Goal: Information Seeking & Learning: Find specific fact

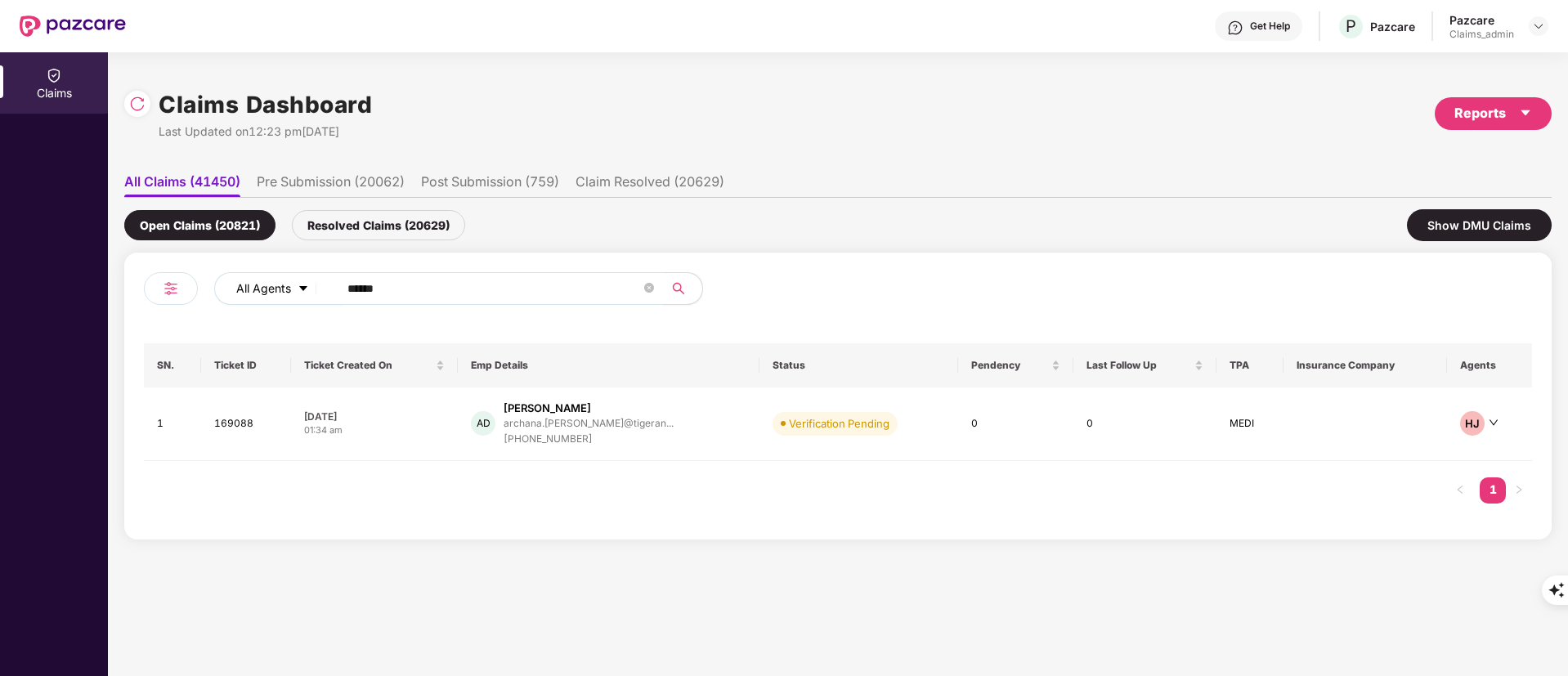
drag, startPoint x: 397, startPoint y: 280, endPoint x: 288, endPoint y: 284, distance: 109.1
click at [288, 284] on div "All Agents ******" at bounding box center [631, 288] width 834 height 33
paste input "text"
type input "******"
click at [588, 453] on td "DC Deepesh Chandra deepesh.chandra@cloudb... +919438487947" at bounding box center [600, 424] width 329 height 73
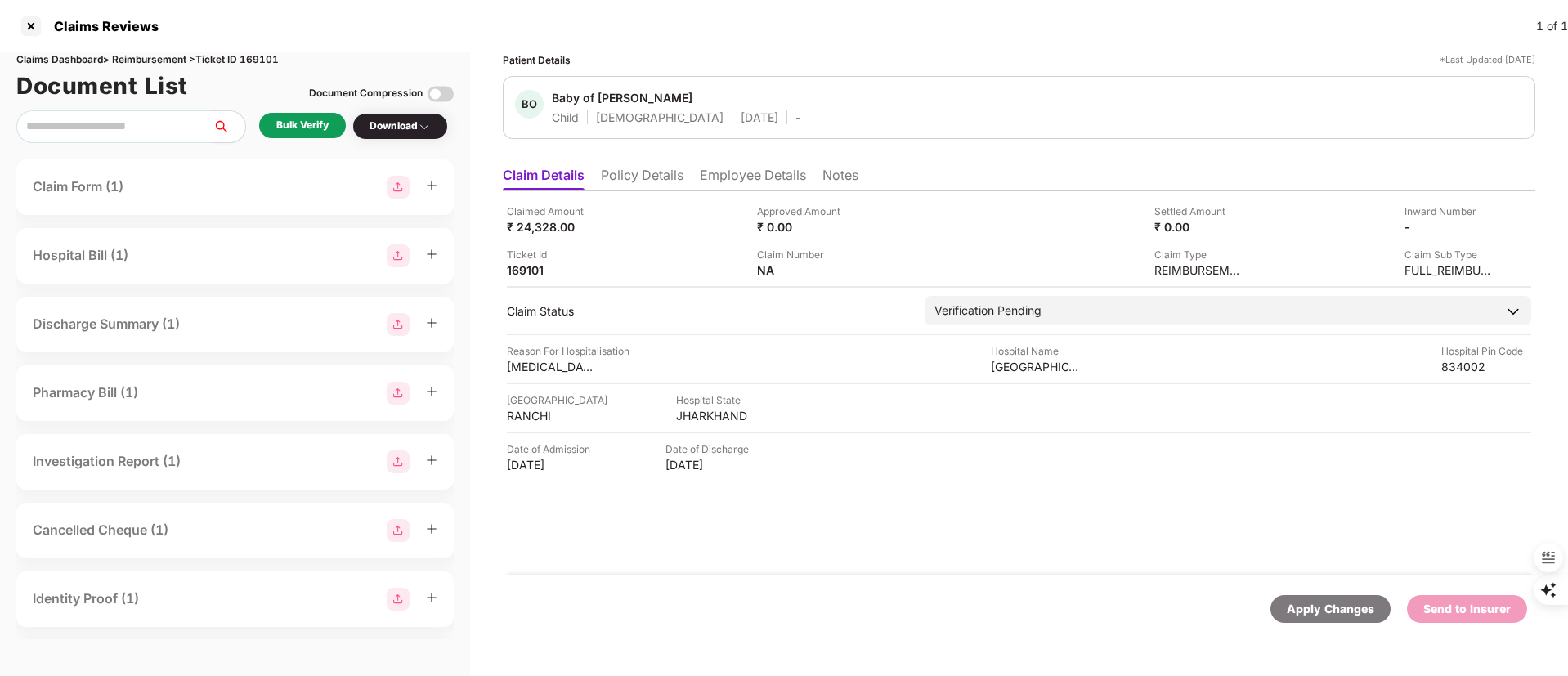
click at [648, 177] on li "Policy Details" at bounding box center [642, 179] width 82 height 24
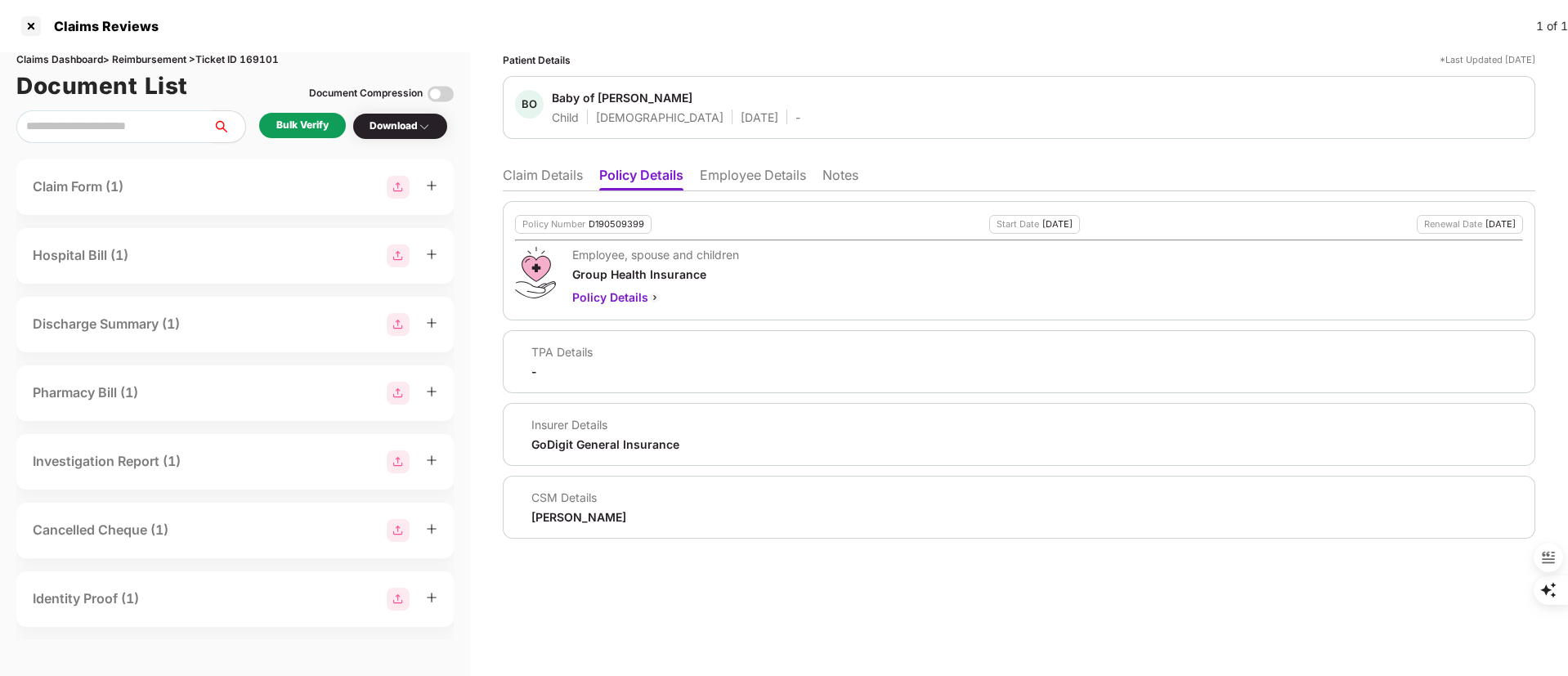
drag, startPoint x: 523, startPoint y: 519, endPoint x: 647, endPoint y: 516, distance: 124.0
click at [647, 516] on div "CSM Details Pallavi S Nambiar" at bounding box center [1019, 506] width 1008 height 35
click at [738, 170] on li "Employee Details" at bounding box center [752, 179] width 106 height 24
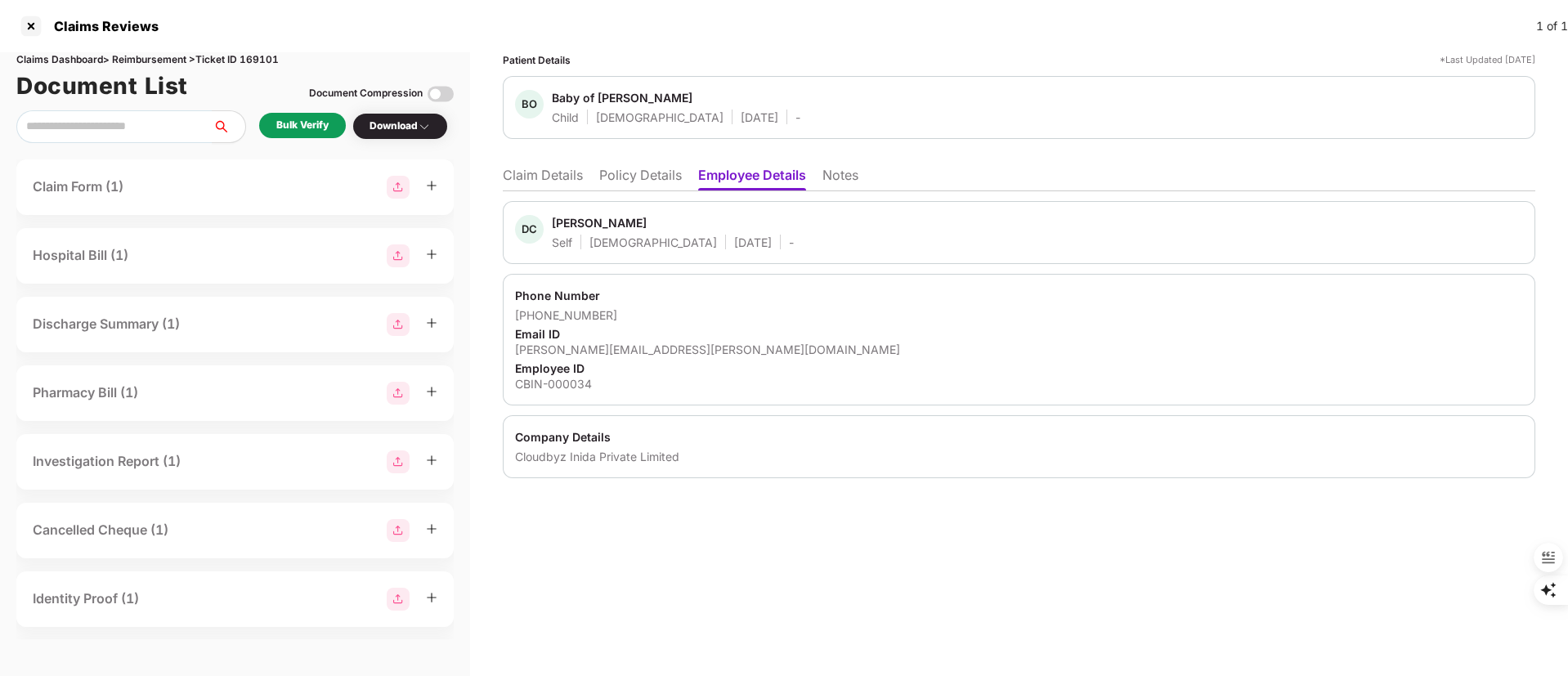
click at [564, 223] on div "Deepesh Chandra" at bounding box center [600, 222] width 95 height 15
copy div "Deepesh"
click at [641, 175] on li "Policy Details" at bounding box center [641, 179] width 82 height 24
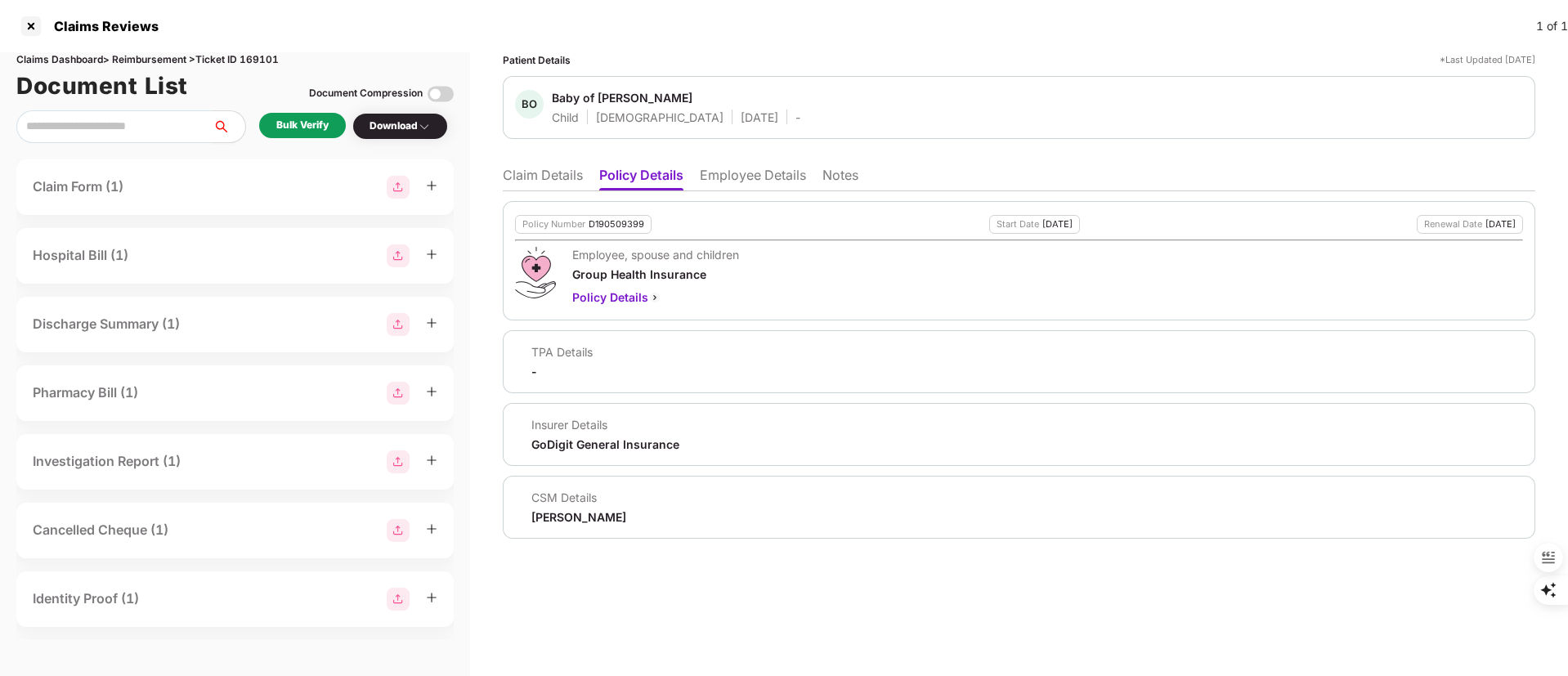
click at [594, 522] on div "Pallavi S Nambiar" at bounding box center [579, 516] width 95 height 15
click at [594, 522] on div "Pallavi S Nambiar" at bounding box center [579, 516] width 95 height 15
copy body "Pallavi S Nambiar"
click at [722, 179] on li "Employee Details" at bounding box center [752, 179] width 106 height 24
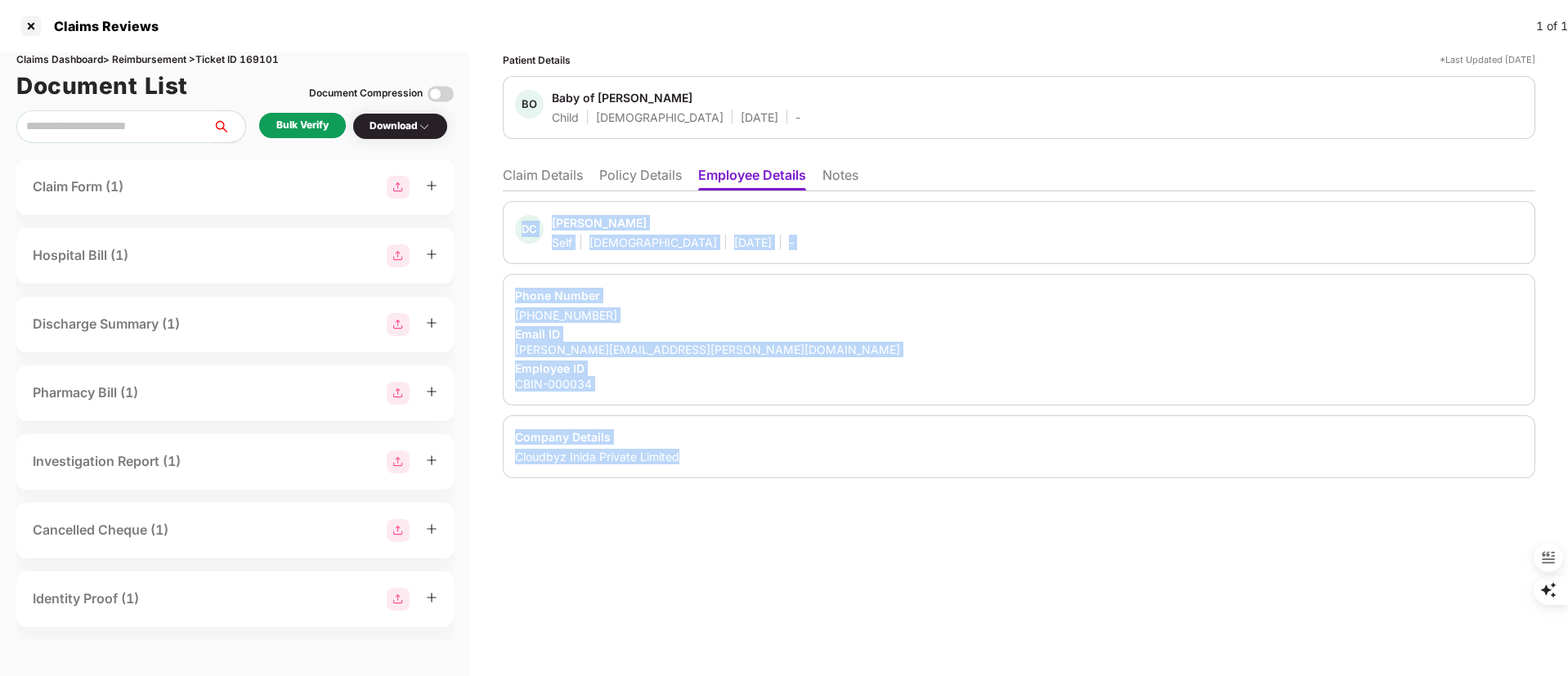
drag, startPoint x: 505, startPoint y: 213, endPoint x: 750, endPoint y: 451, distance: 341.6
click at [750, 451] on div "DC Deepesh Chandra Self Male 11 July 1993 - Phone Number +919438487947 Email ID…" at bounding box center [1019, 339] width 1033 height 277
copy div "DC Deepesh Chandra Self Male 11 July 1993 - Phone Number +919438487947 Email ID…"
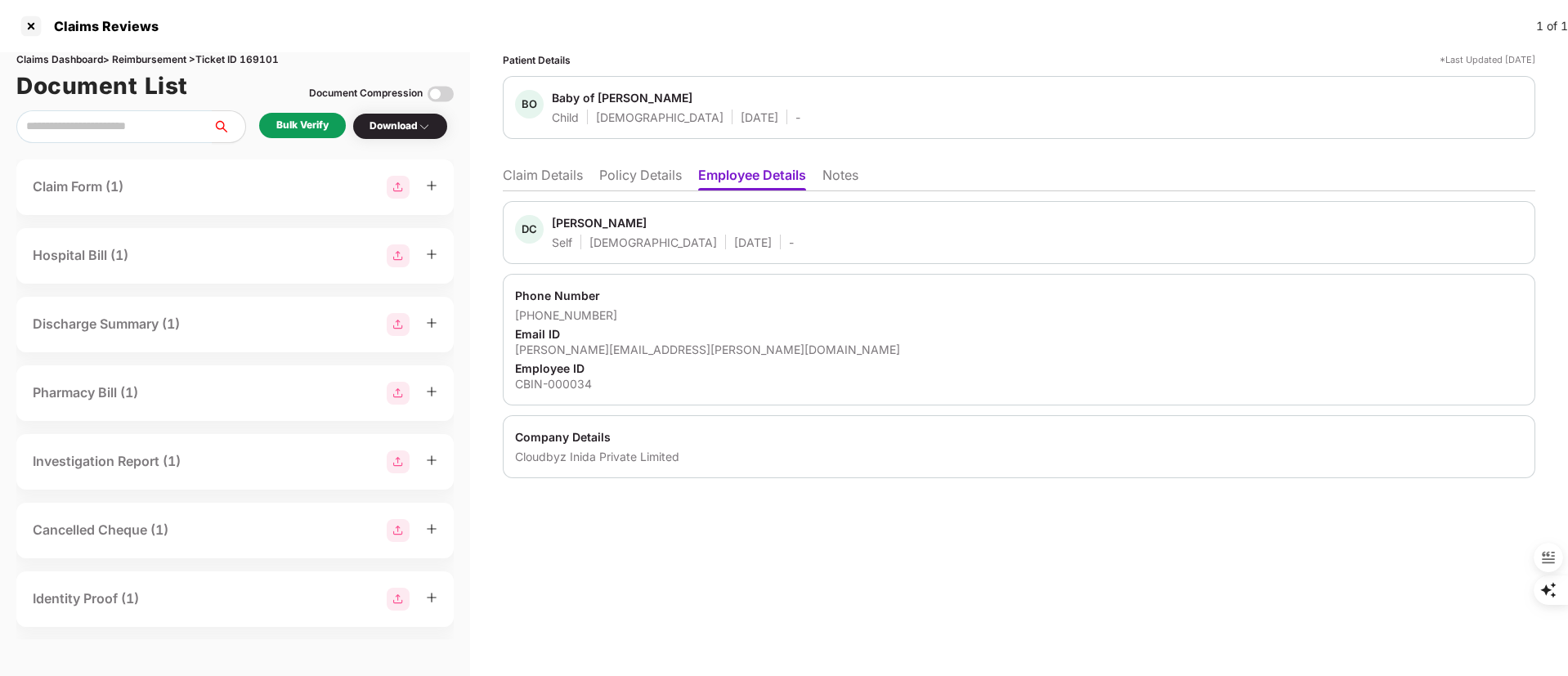
click at [527, 173] on li "Claim Details" at bounding box center [543, 179] width 80 height 24
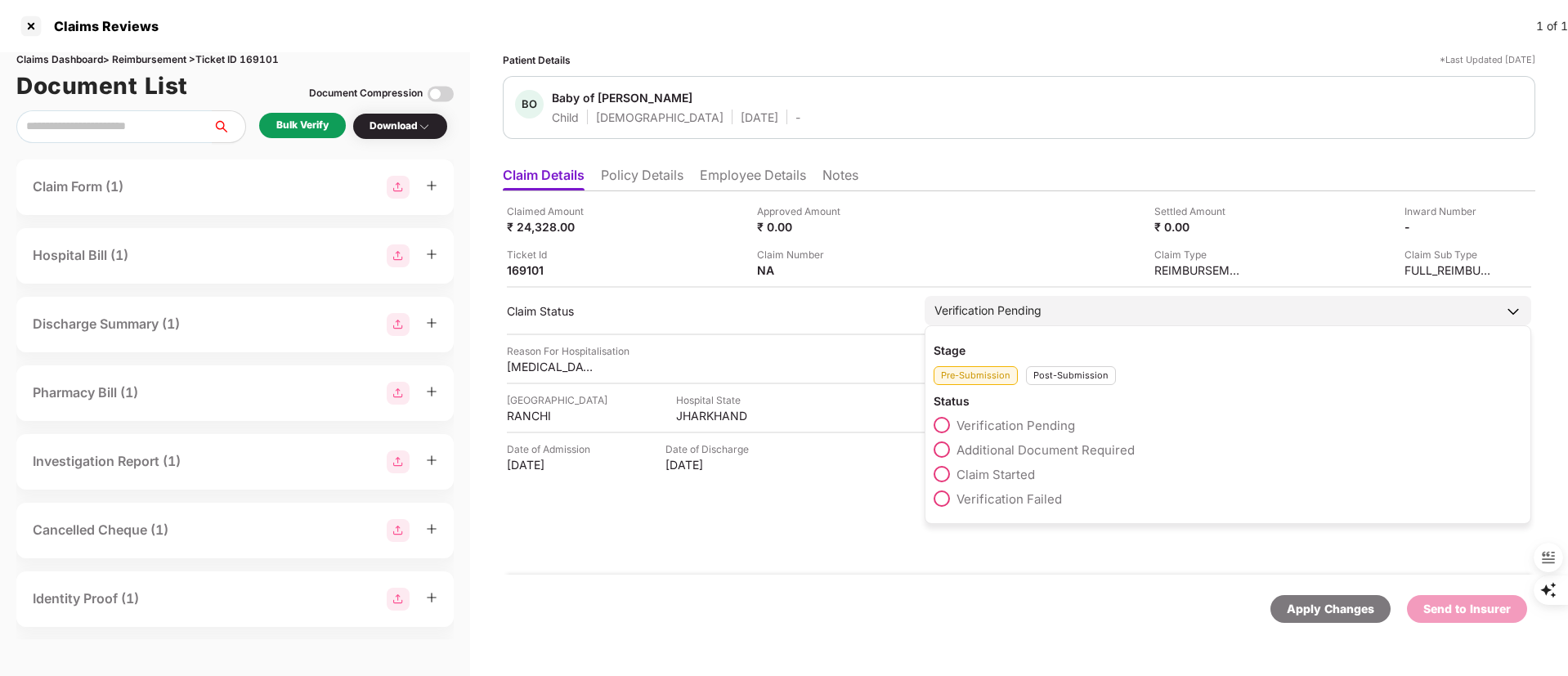
click at [988, 472] on span "Claim Started" at bounding box center [996, 474] width 79 height 15
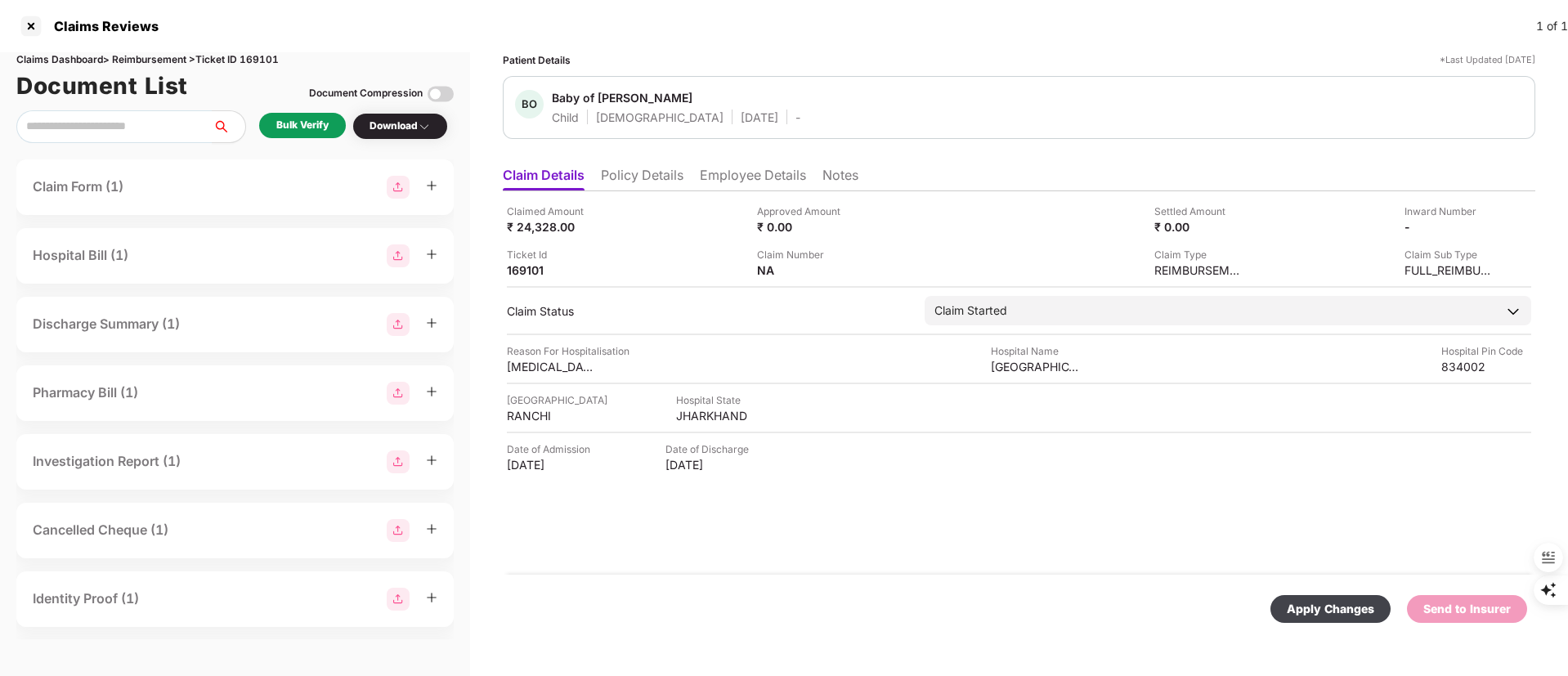
click at [1354, 611] on div "Apply Changes" at bounding box center [1331, 609] width 88 height 18
click at [29, 24] on div at bounding box center [30, 26] width 26 height 26
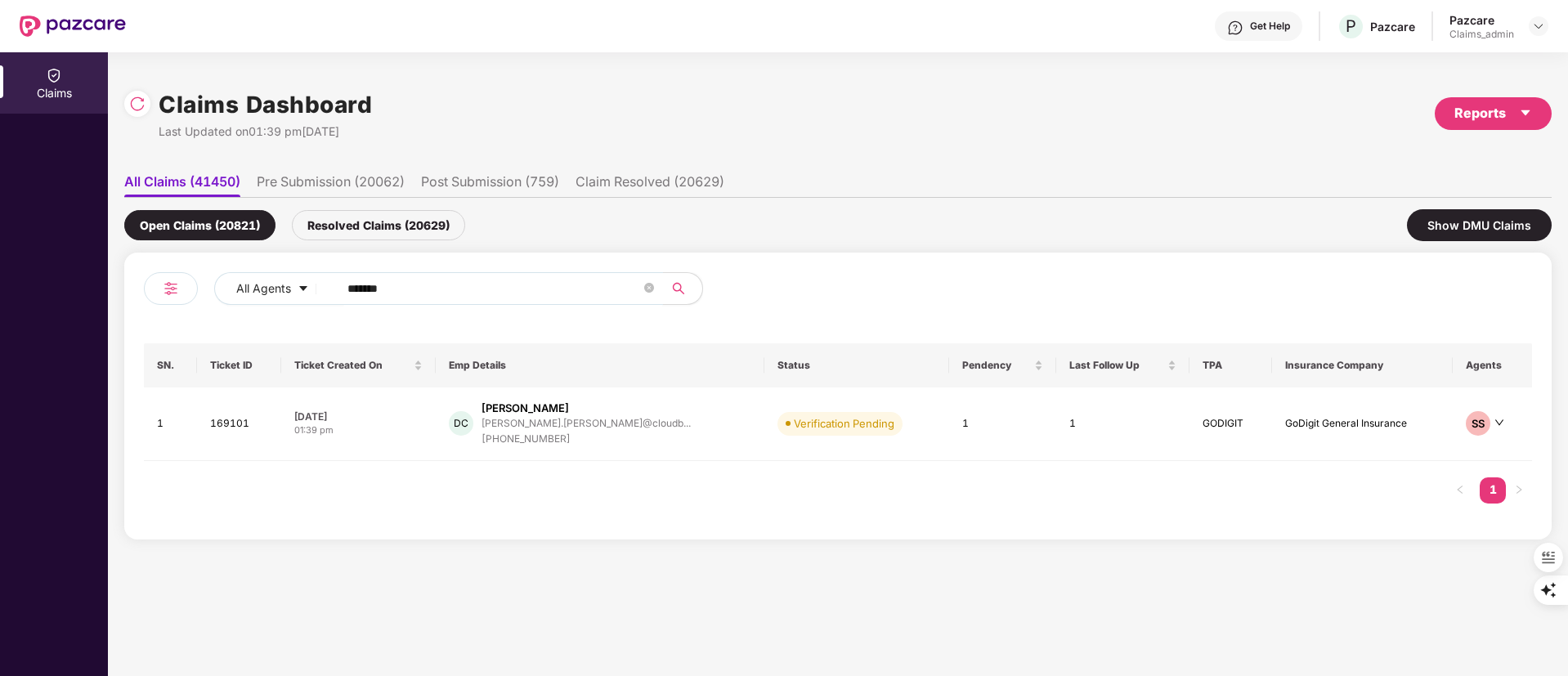
drag, startPoint x: 411, startPoint y: 298, endPoint x: 182, endPoint y: 282, distance: 229.6
click at [176, 285] on div "All Agents ******" at bounding box center [491, 295] width 694 height 46
paste input "text"
type input "******"
click at [583, 431] on div "+918886345653" at bounding box center [591, 438] width 209 height 15
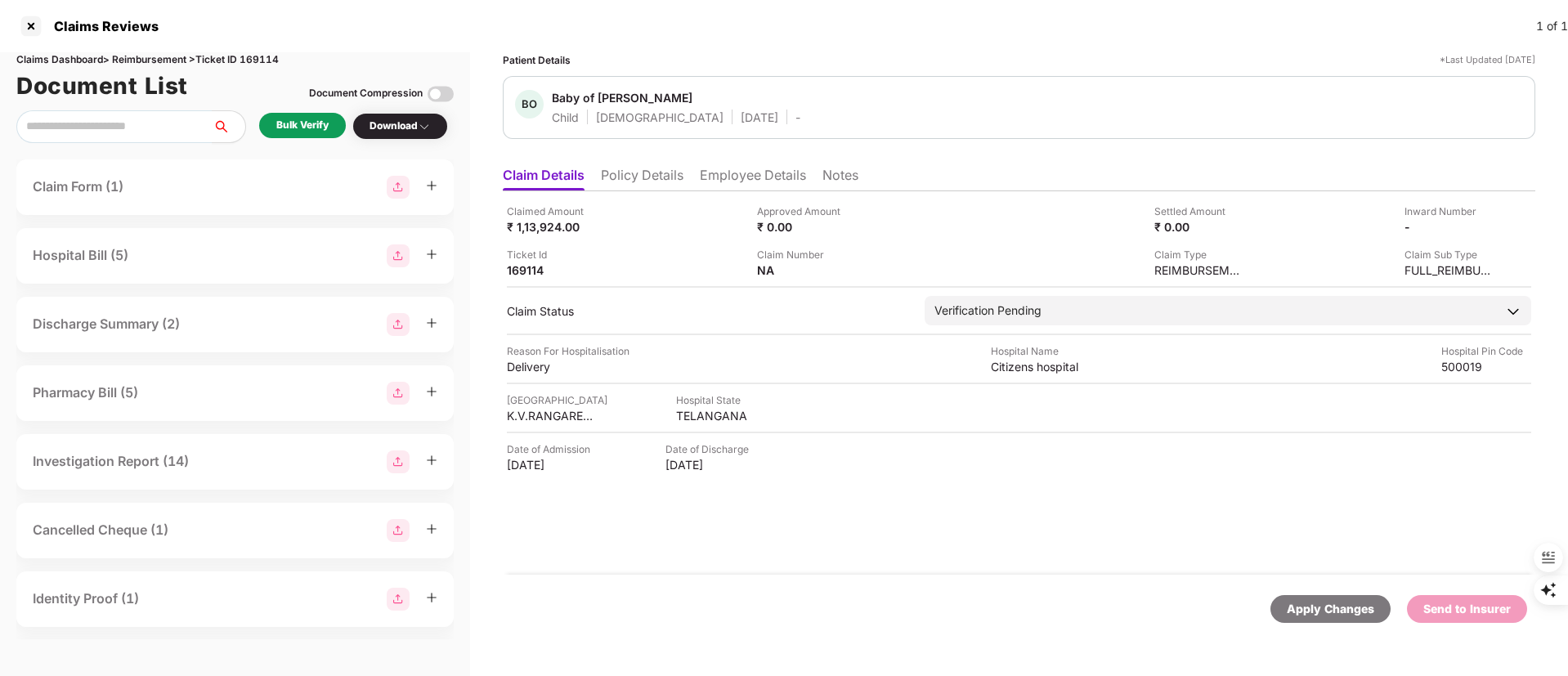
click at [657, 173] on li "Policy Details" at bounding box center [642, 179] width 82 height 24
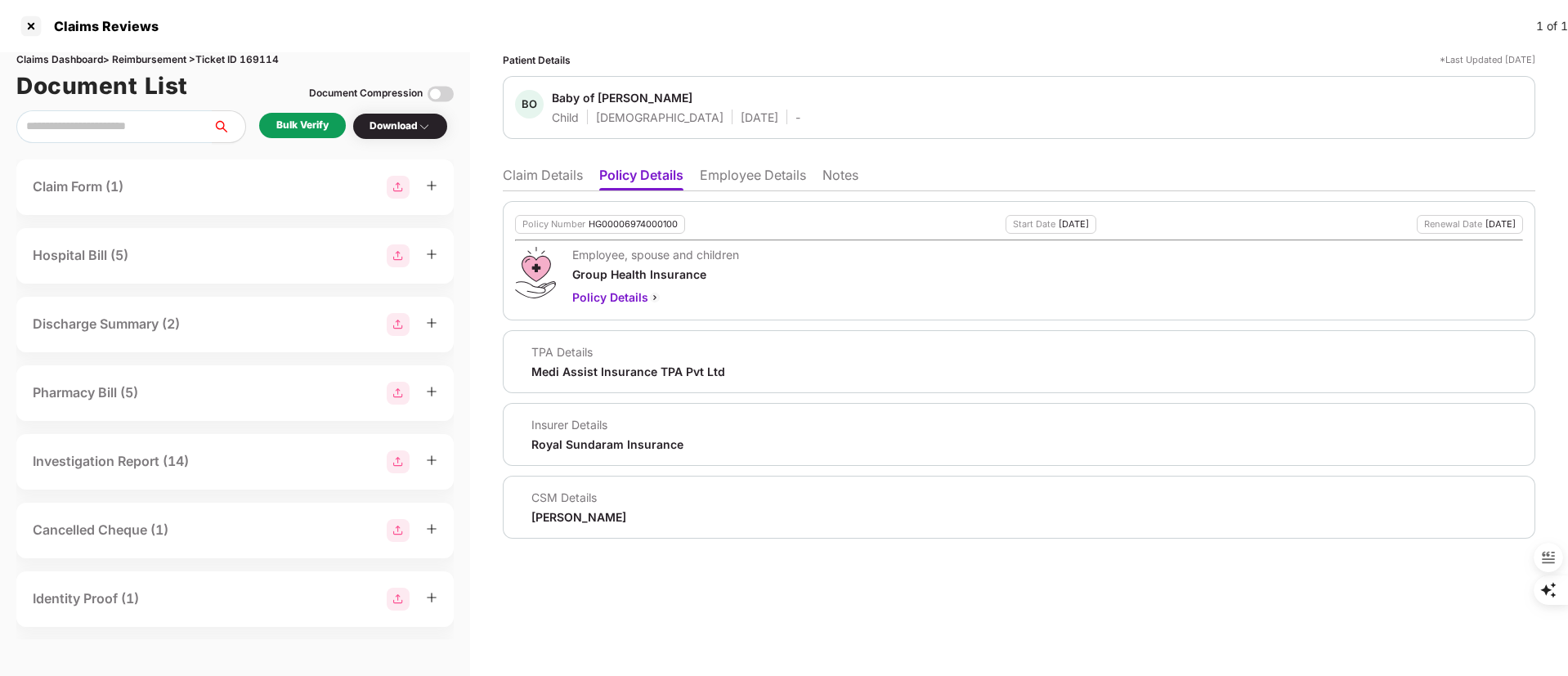
click at [525, 164] on ul "Claim Details Policy Details Employee Details Notes" at bounding box center [1019, 175] width 1033 height 33
click at [532, 171] on li "Claim Details" at bounding box center [543, 179] width 80 height 24
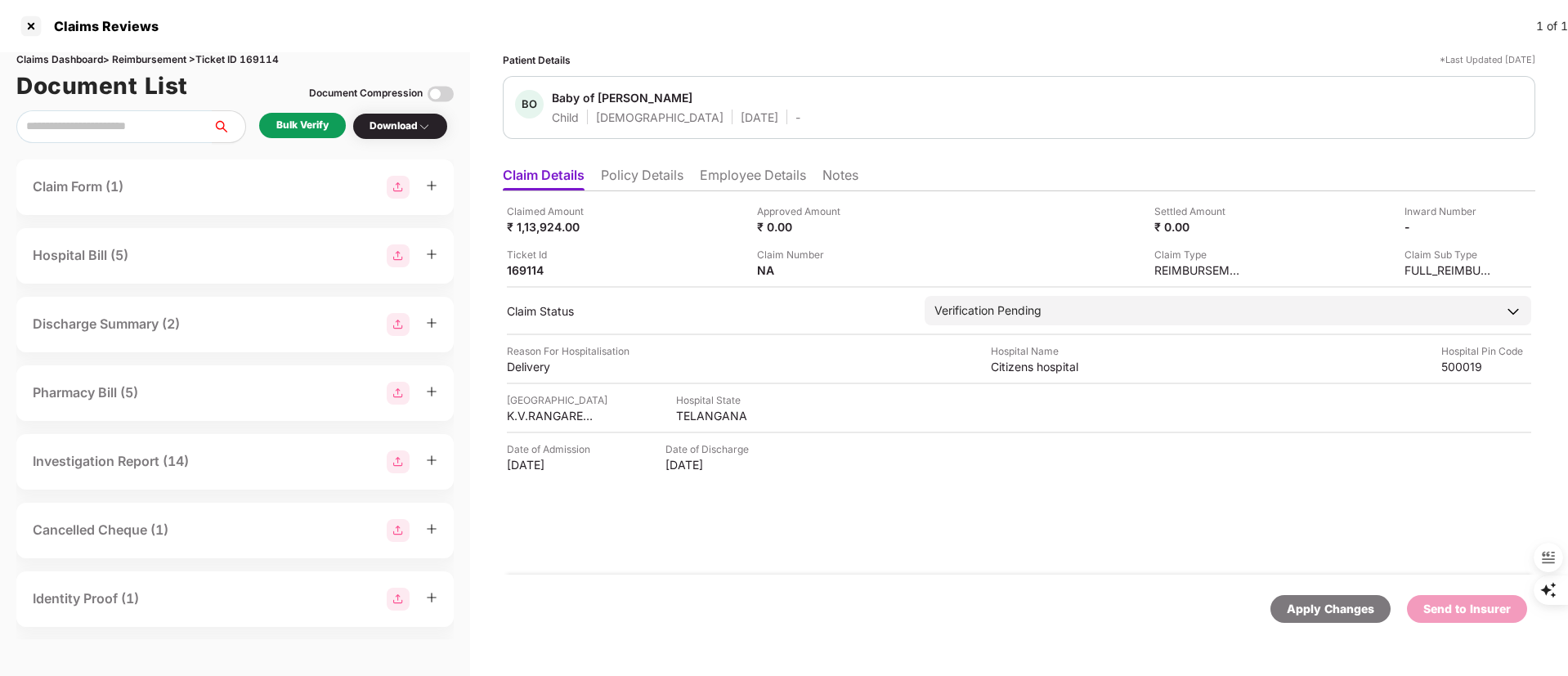
click at [658, 174] on li "Policy Details" at bounding box center [642, 179] width 82 height 24
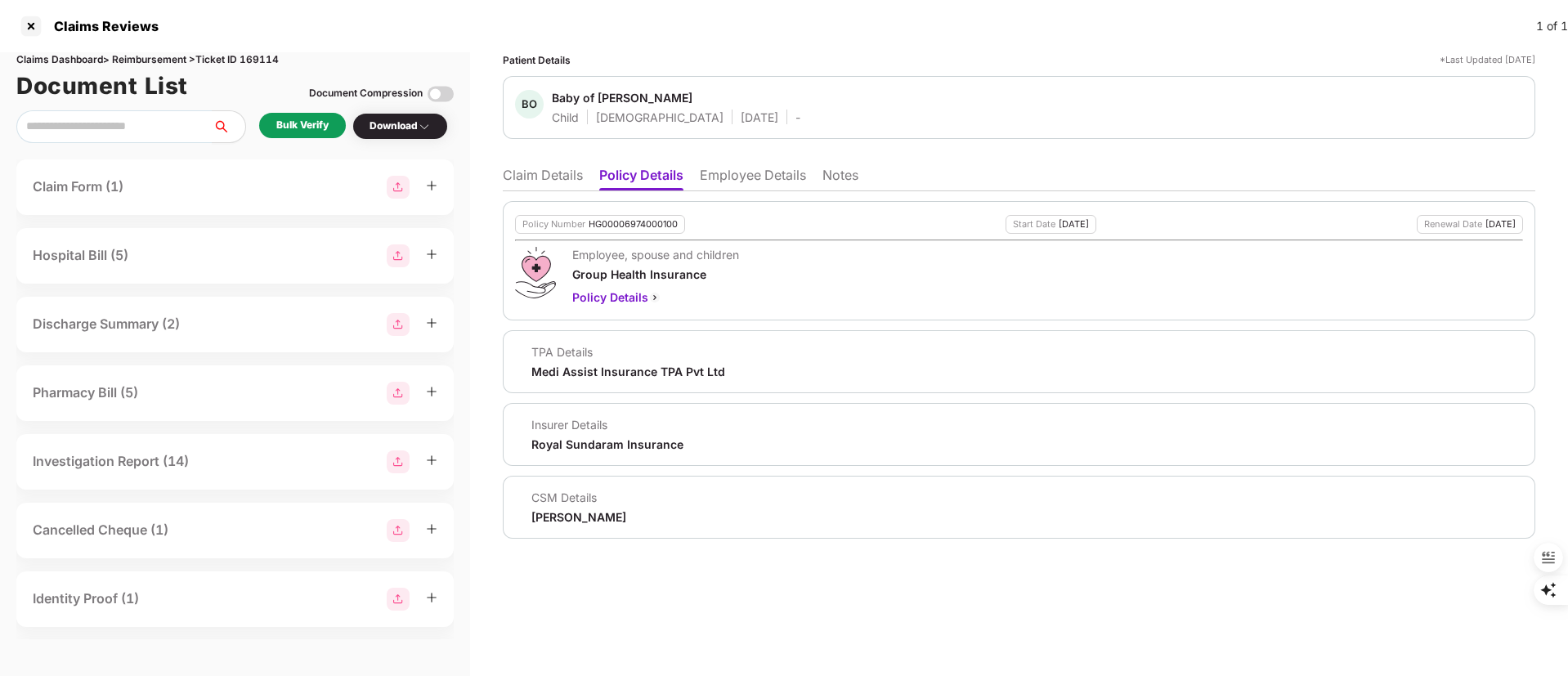
click at [734, 169] on li "Employee Details" at bounding box center [752, 179] width 106 height 24
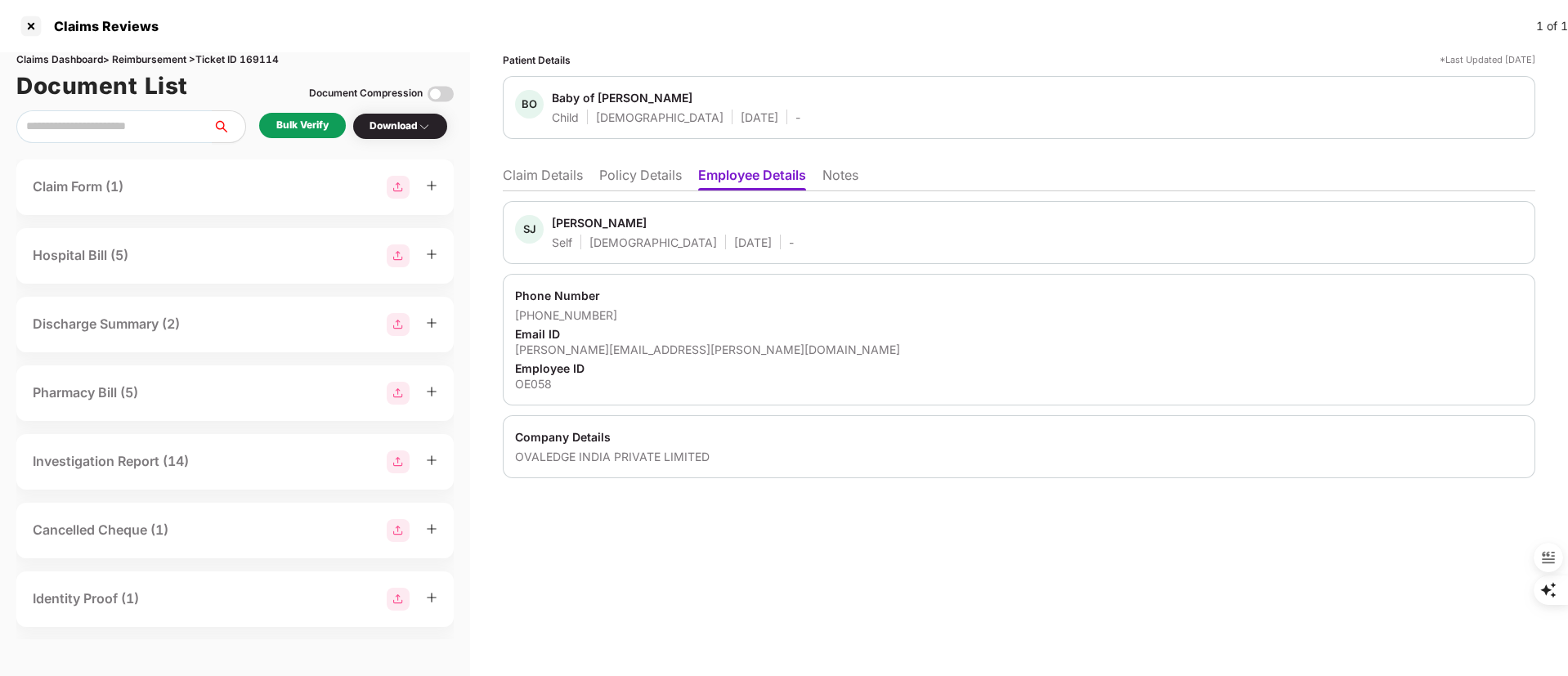
click at [632, 176] on li "Policy Details" at bounding box center [641, 179] width 82 height 24
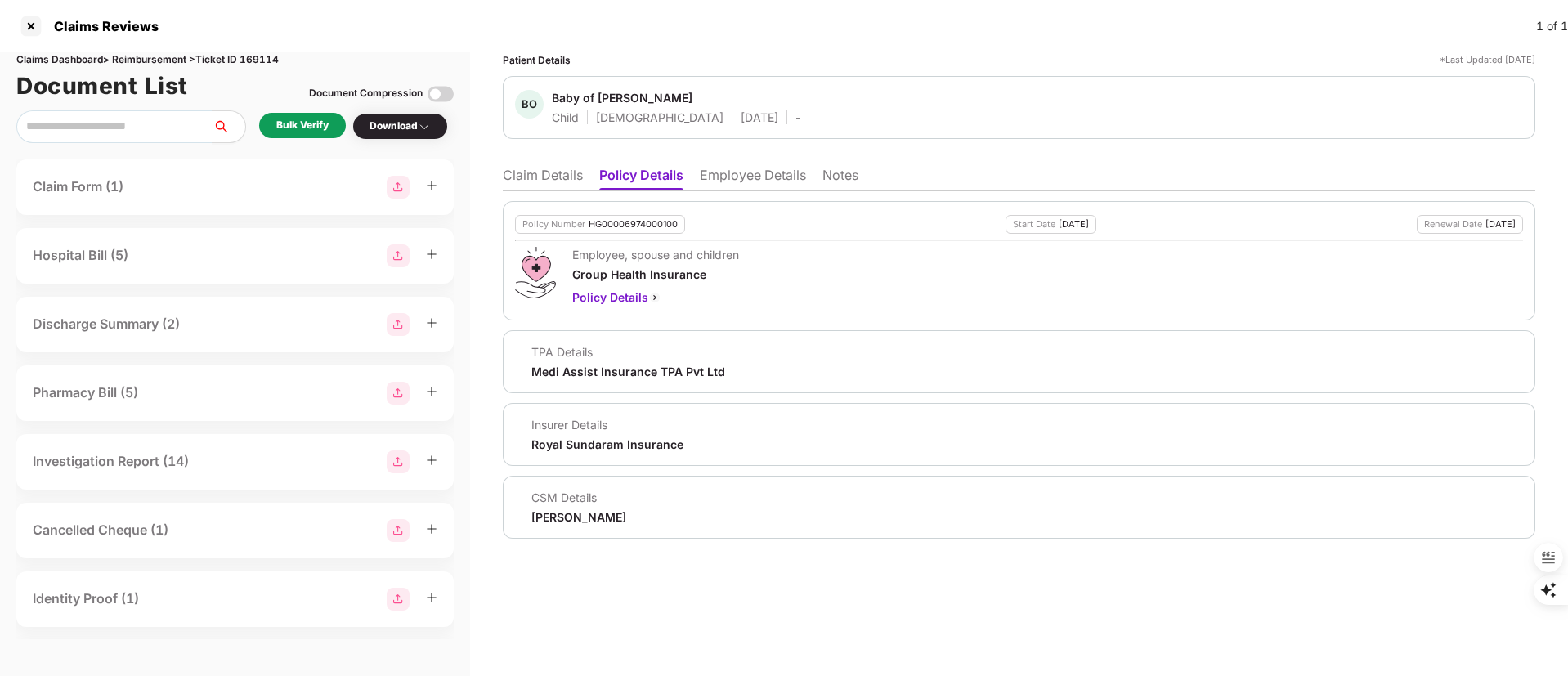
click at [747, 179] on li "Employee Details" at bounding box center [752, 179] width 106 height 24
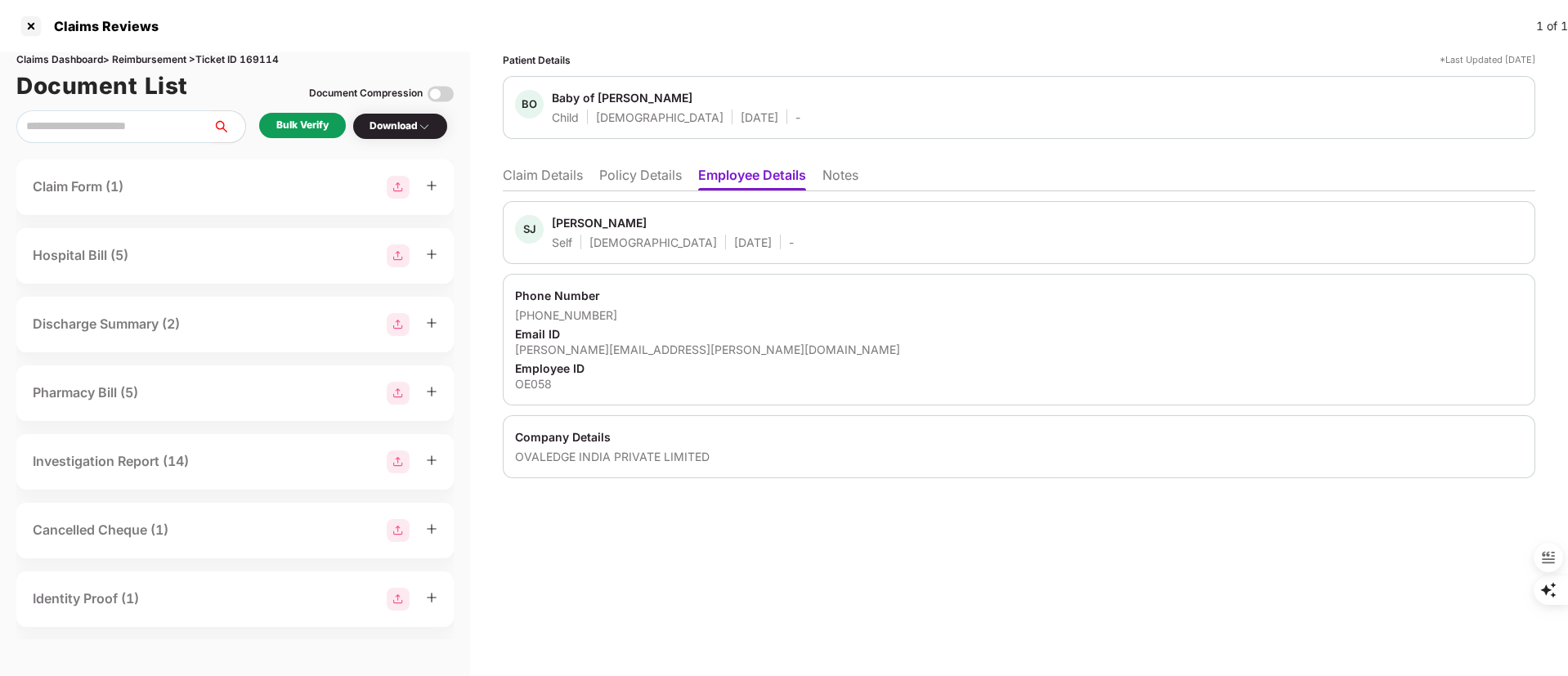
click at [643, 179] on li "Policy Details" at bounding box center [641, 179] width 82 height 24
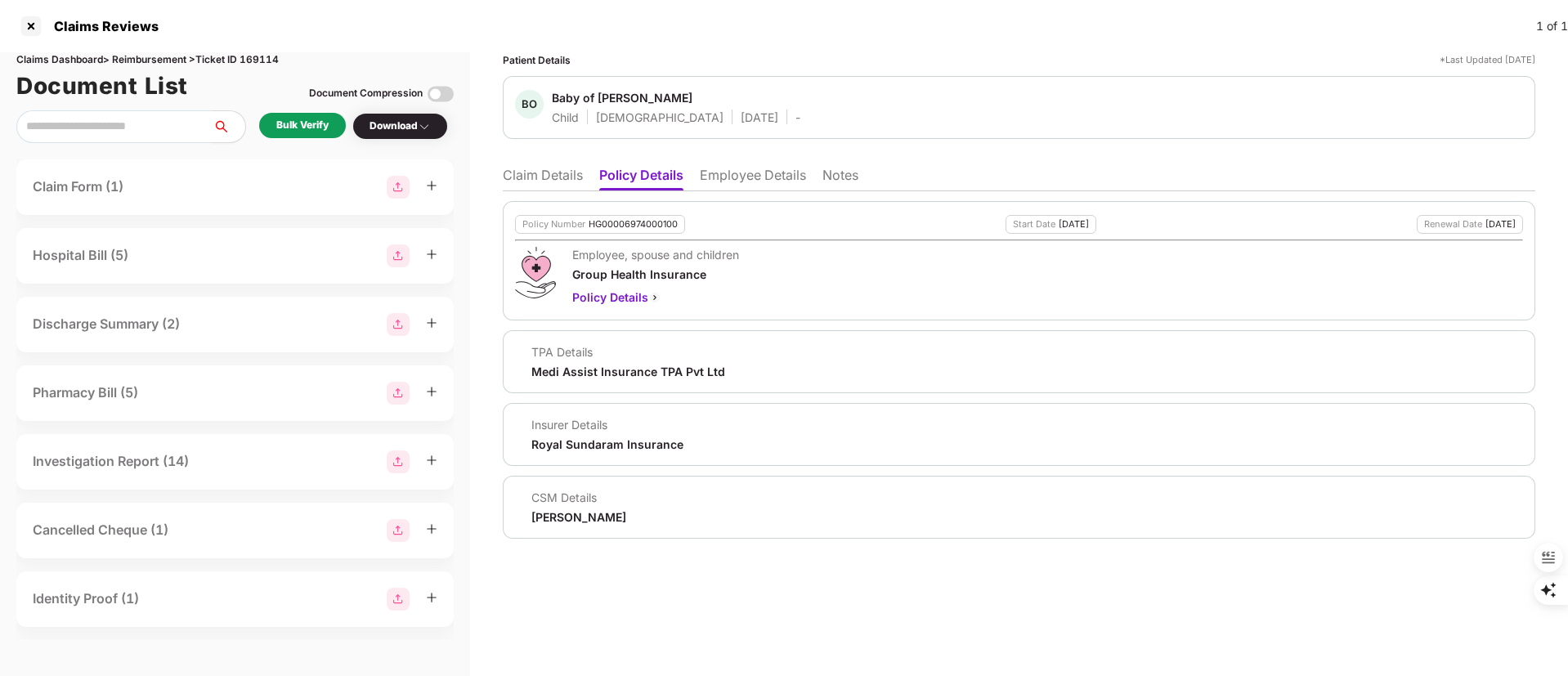
click at [492, 164] on div "Patient Details *Last Updated 29 Aug 2025 BO Baby of Shashank Jilla Child Femal…" at bounding box center [1019, 364] width 1098 height 623
click at [532, 180] on li "Claim Details" at bounding box center [543, 179] width 80 height 24
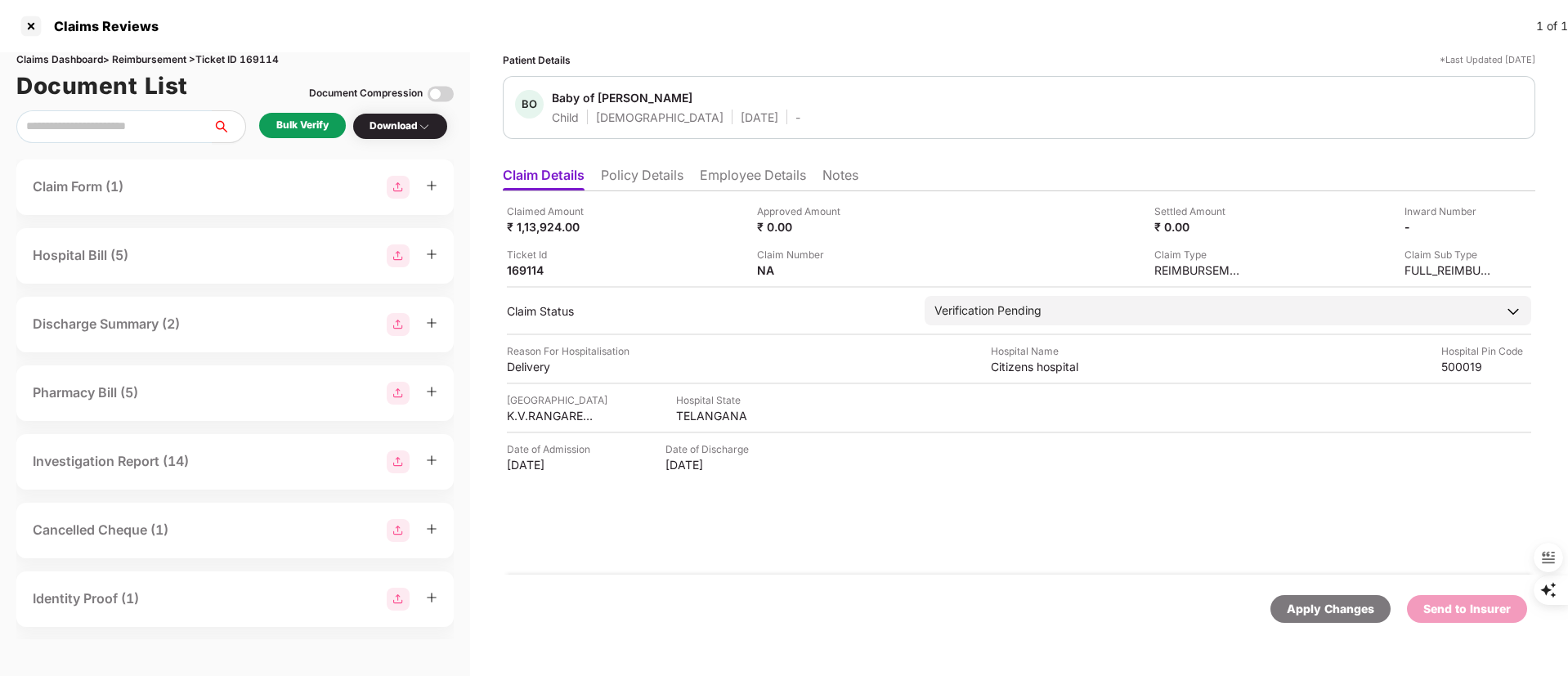
click at [759, 179] on li "Employee Details" at bounding box center [752, 179] width 106 height 24
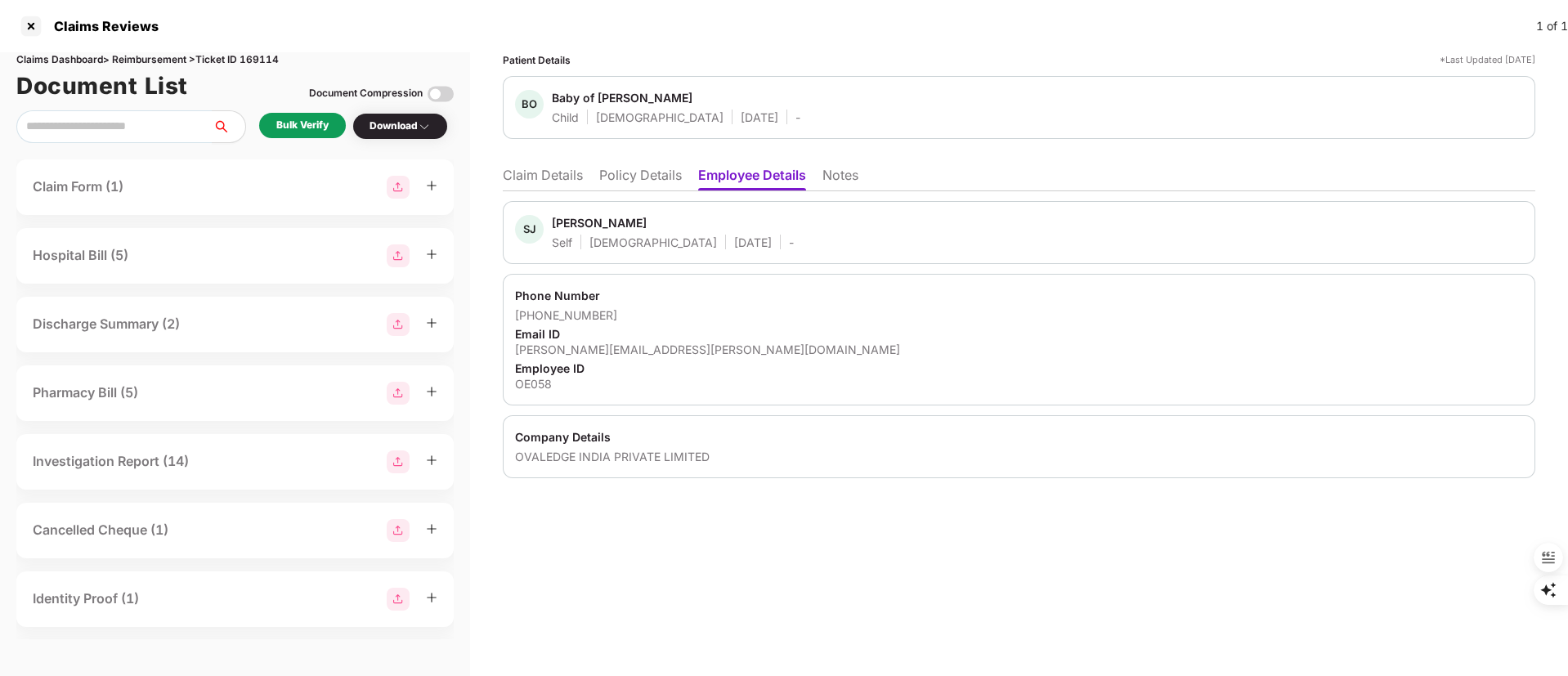
click at [594, 349] on div "shashanka.jilla@ovaledge.com" at bounding box center [1019, 349] width 1008 height 15
click at [596, 347] on div "shashanka.jilla@ovaledge.com" at bounding box center [1019, 349] width 1008 height 15
click at [597, 346] on div "shashanka.jilla@ovaledge.com" at bounding box center [1019, 349] width 1008 height 15
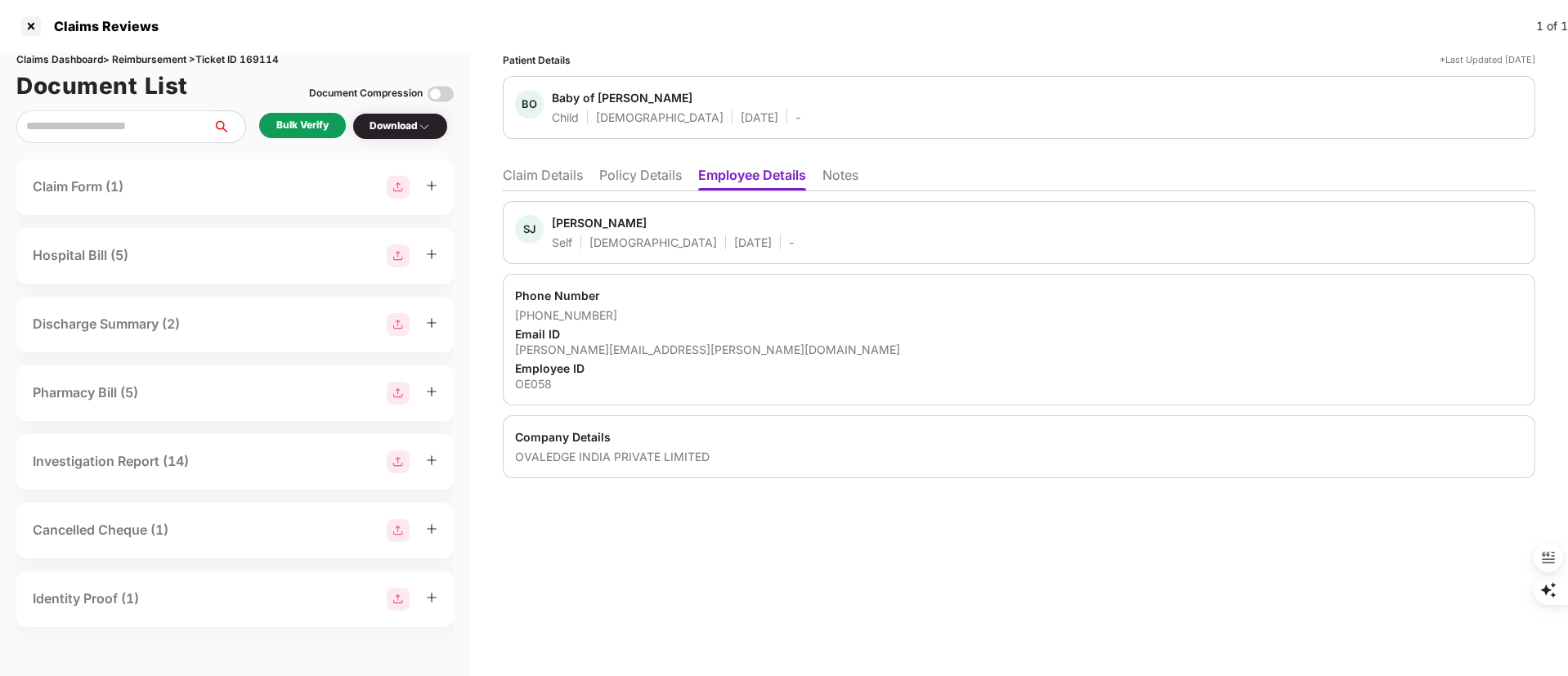
click at [549, 178] on li "Claim Details" at bounding box center [543, 179] width 80 height 24
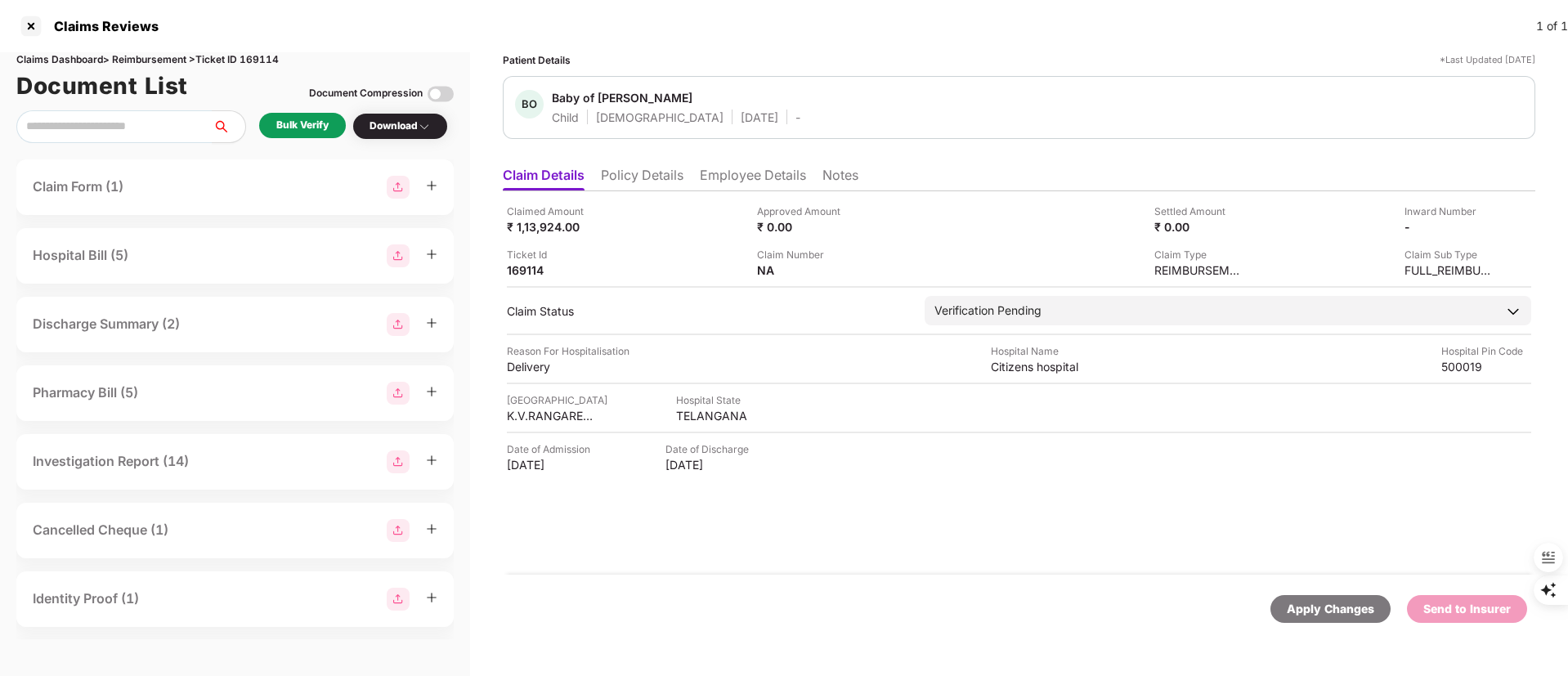
click at [640, 179] on li "Policy Details" at bounding box center [642, 179] width 82 height 24
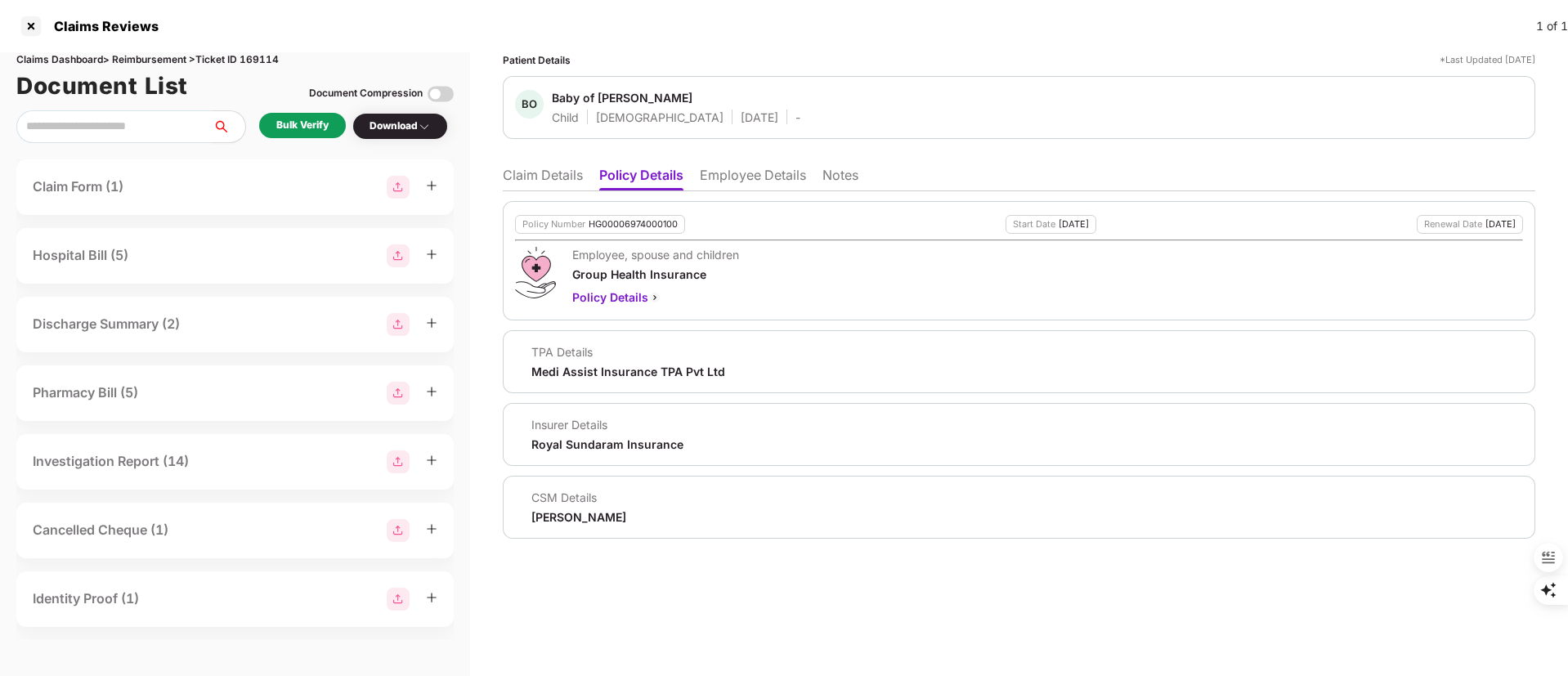
click at [709, 179] on li "Employee Details" at bounding box center [752, 179] width 106 height 24
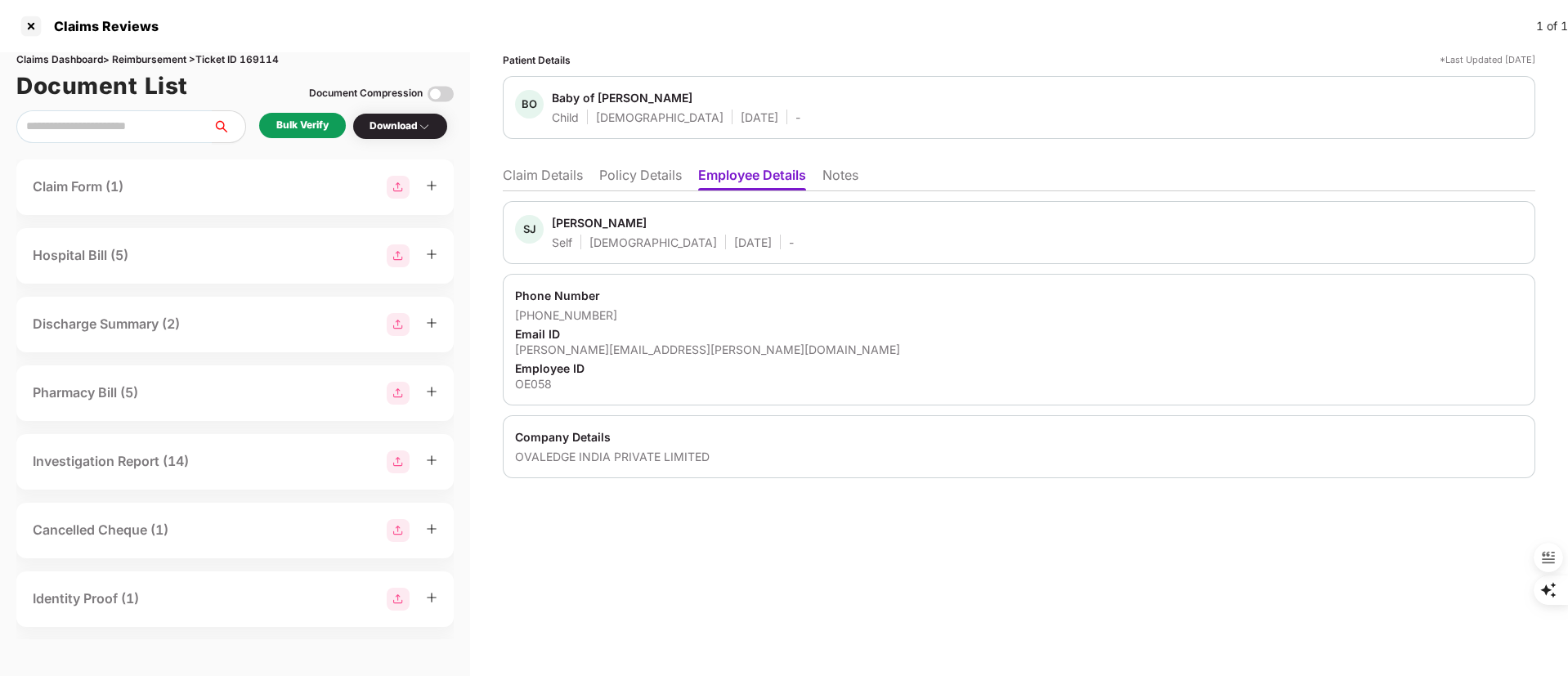
click at [640, 347] on div "shashanka.jilla@ovaledge.com" at bounding box center [1019, 349] width 1008 height 15
copy div "shashanka.jilla@ovaledge.com"
click at [636, 343] on div "shashanka.jilla@ovaledge.com" at bounding box center [1019, 349] width 1008 height 15
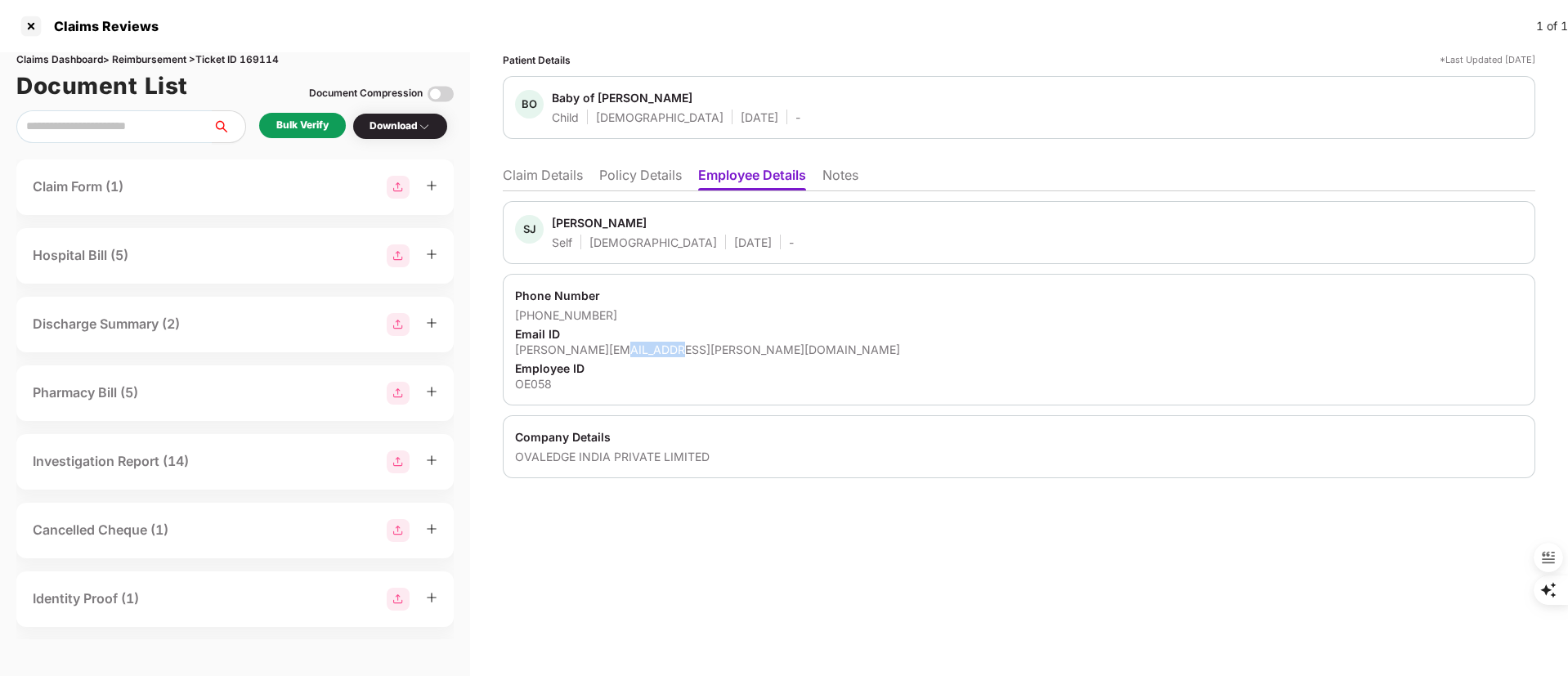
click at [636, 343] on div "shashanka.jilla@ovaledge.com" at bounding box center [1019, 349] width 1008 height 15
click at [524, 178] on li "Claim Details" at bounding box center [543, 179] width 80 height 24
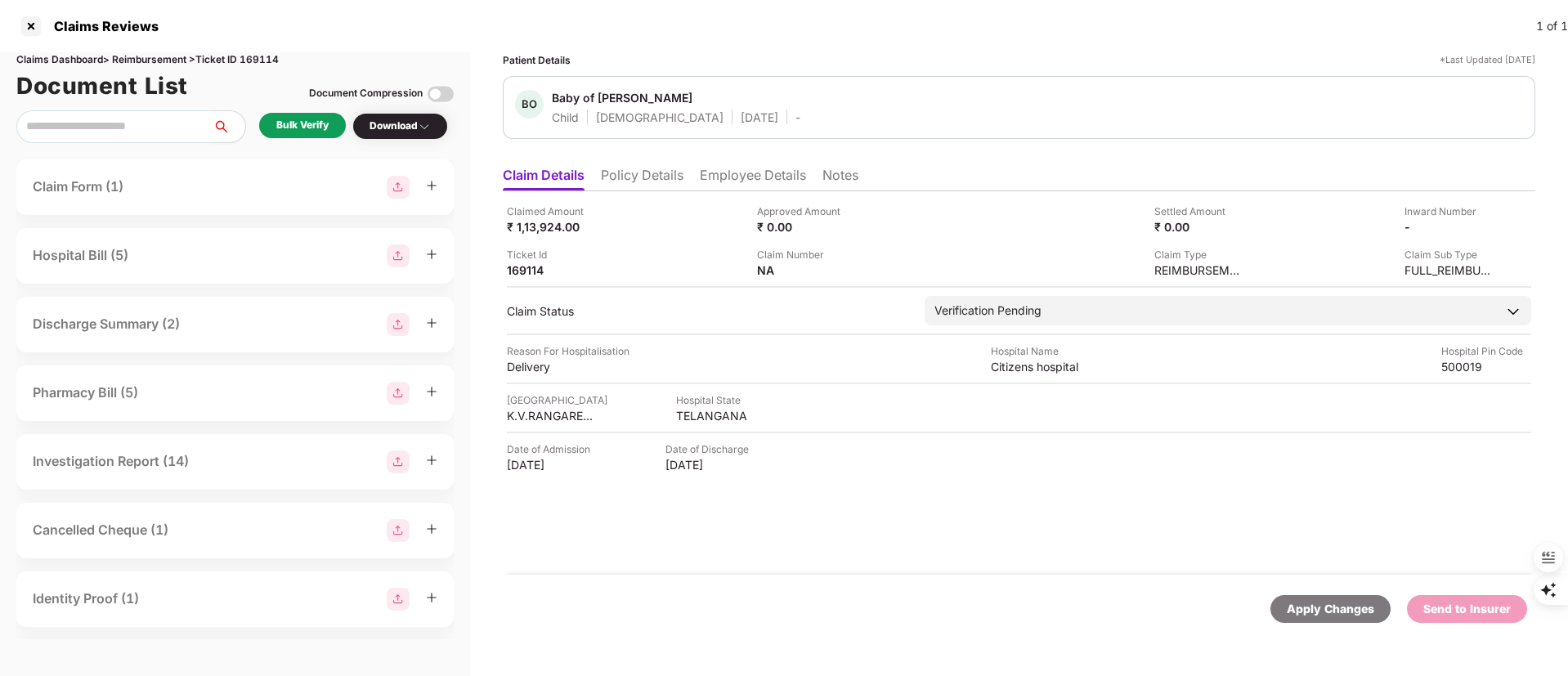
click at [637, 174] on li "Policy Details" at bounding box center [642, 179] width 82 height 24
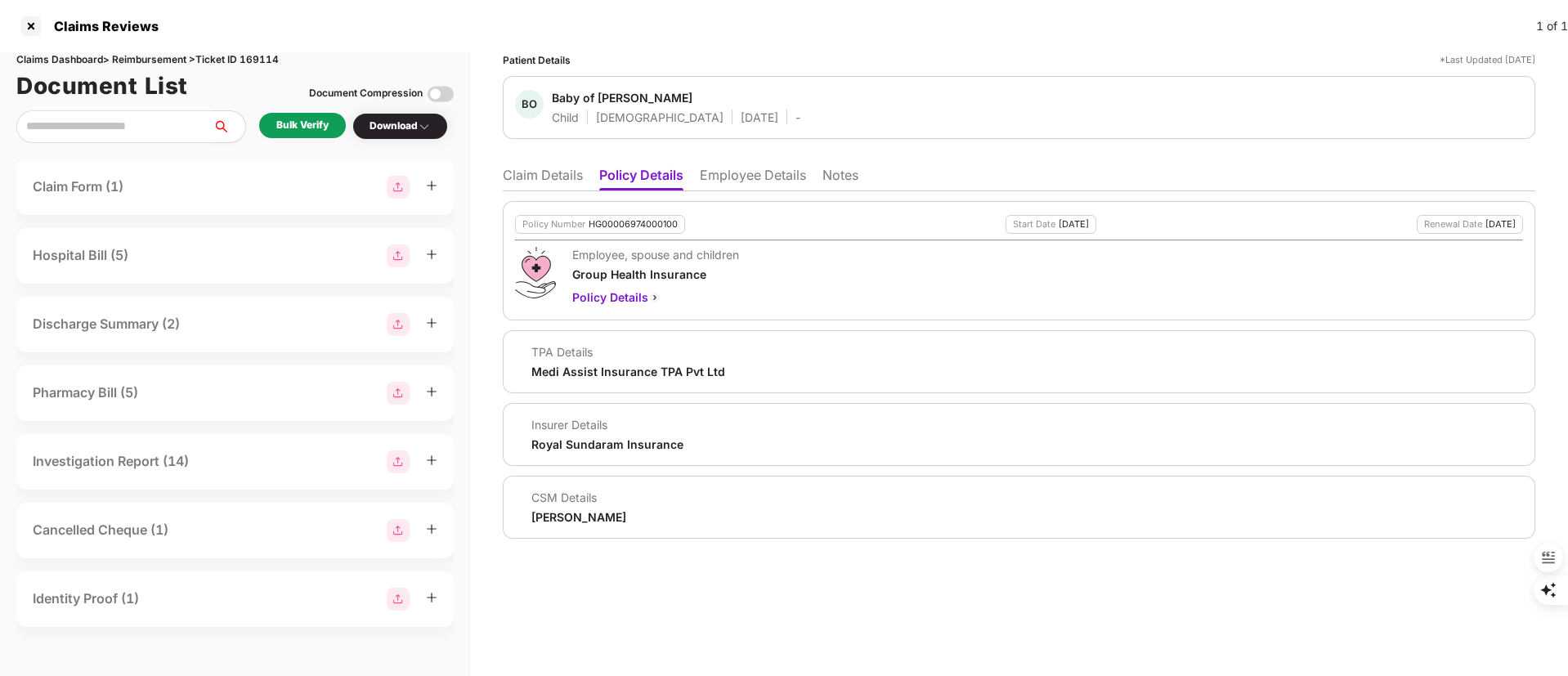
click at [532, 173] on li "Claim Details" at bounding box center [543, 179] width 80 height 24
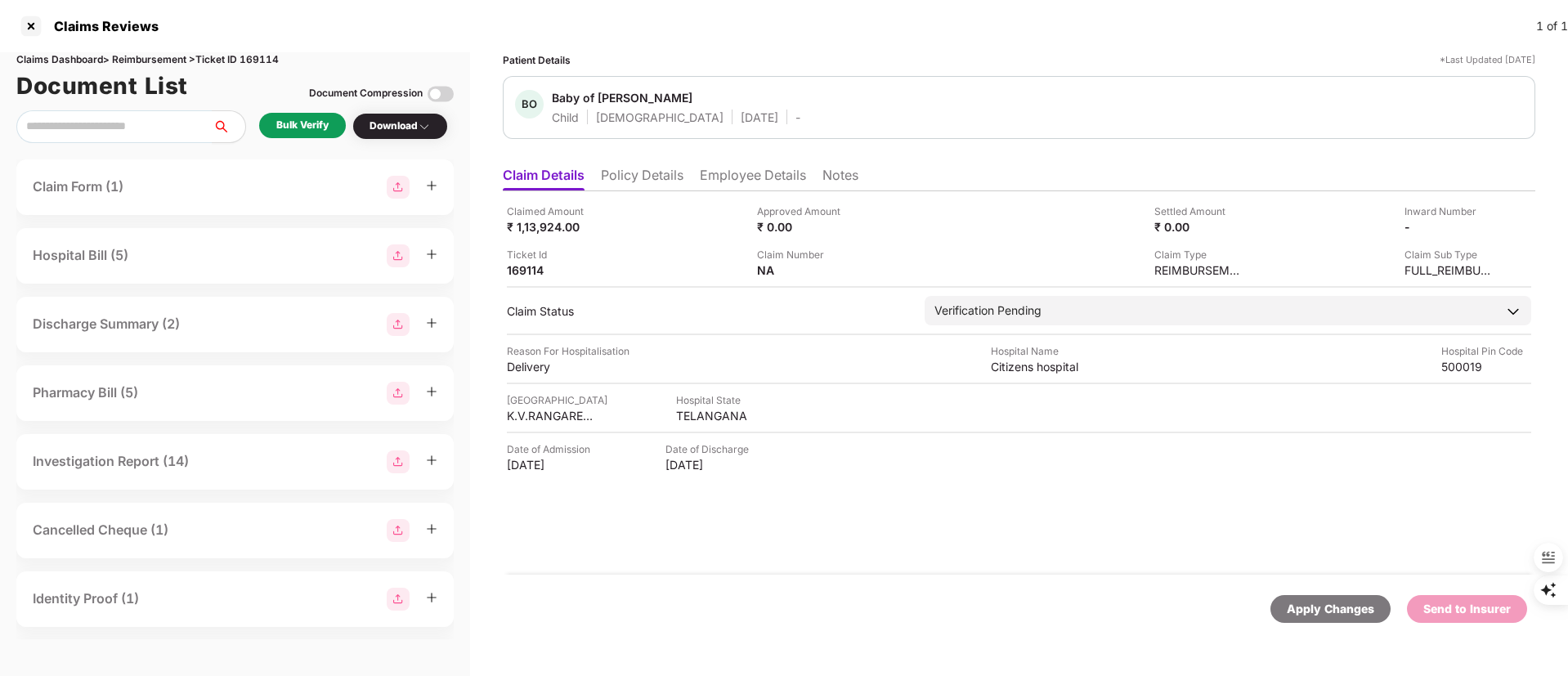
click at [709, 173] on li "Employee Details" at bounding box center [752, 179] width 106 height 24
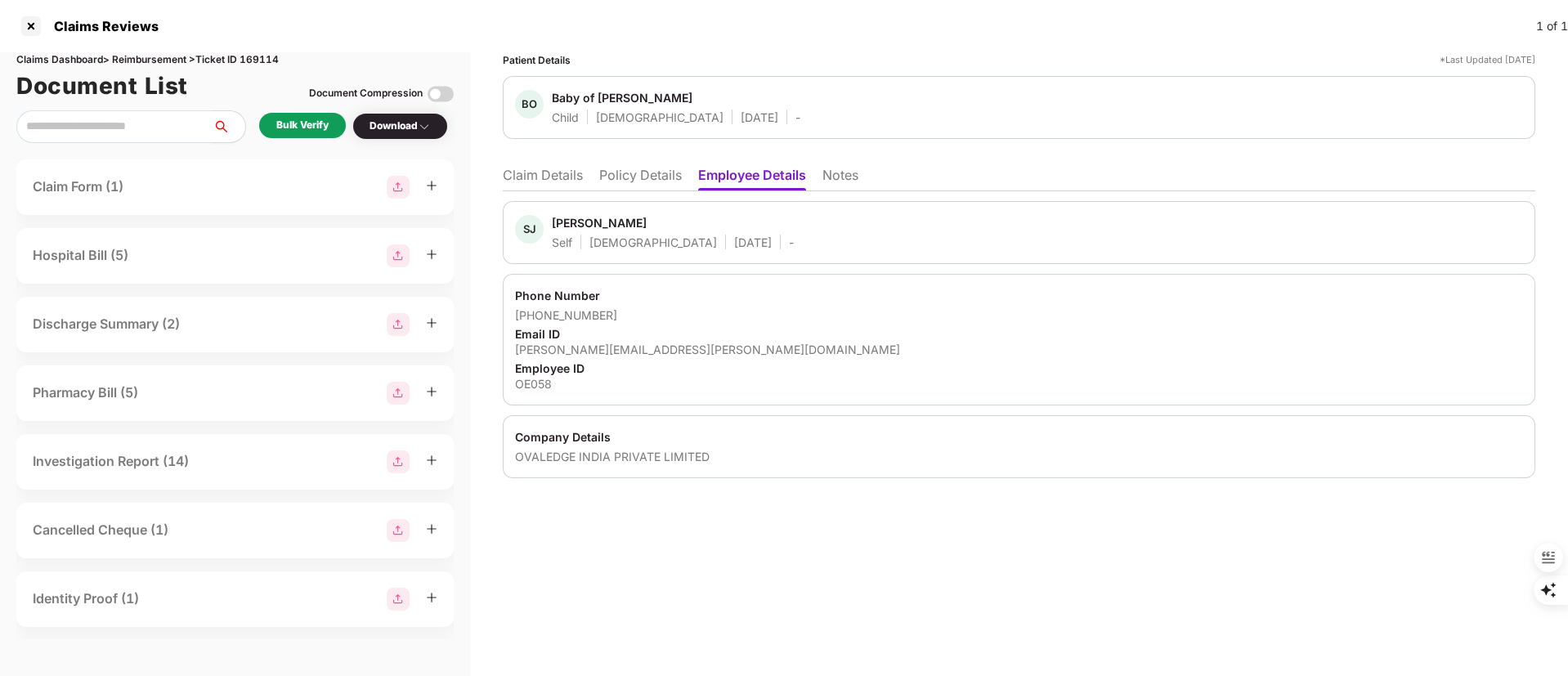
click at [545, 352] on div "shashanka.jilla@ovaledge.com" at bounding box center [1019, 349] width 1008 height 15
copy div "shashanka"
click at [538, 179] on li "Claim Details" at bounding box center [543, 179] width 80 height 24
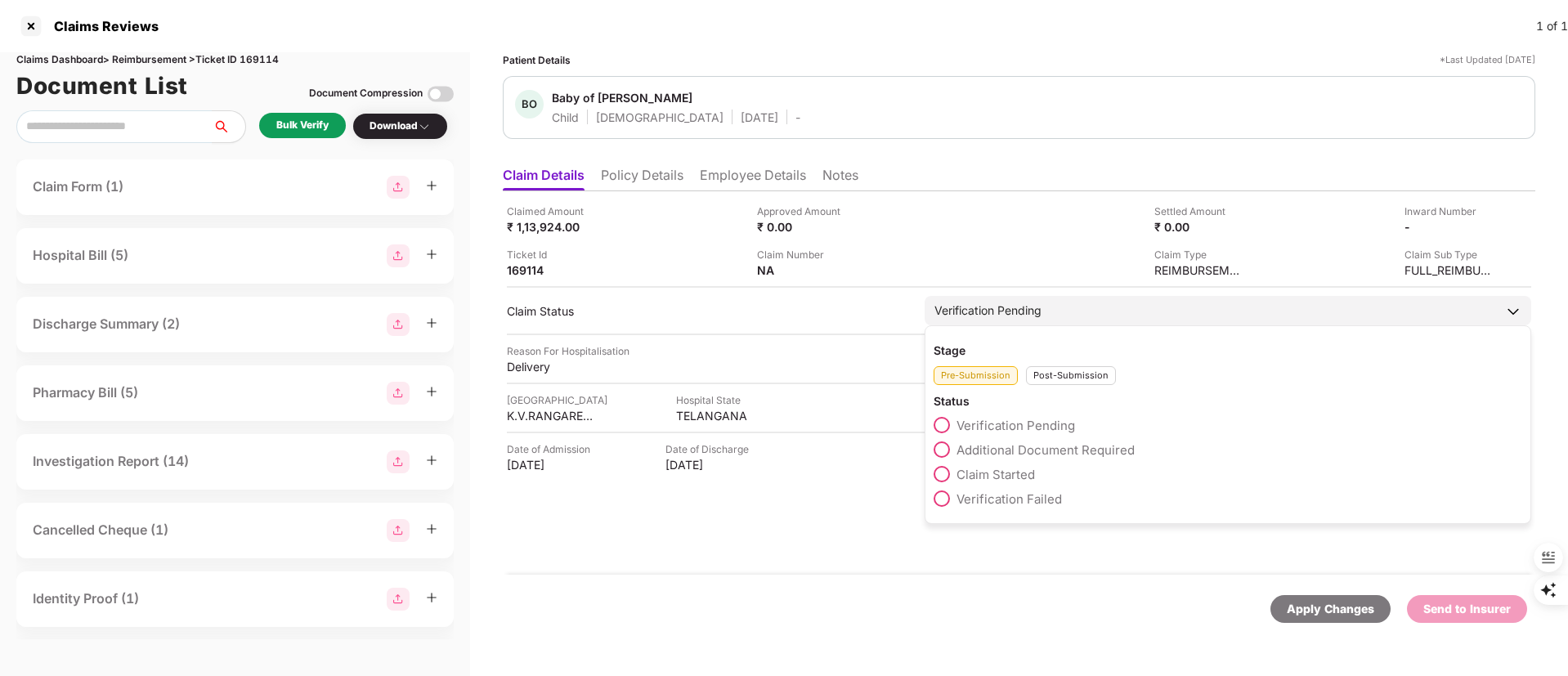
click at [1008, 477] on span "Claim Started" at bounding box center [996, 474] width 79 height 15
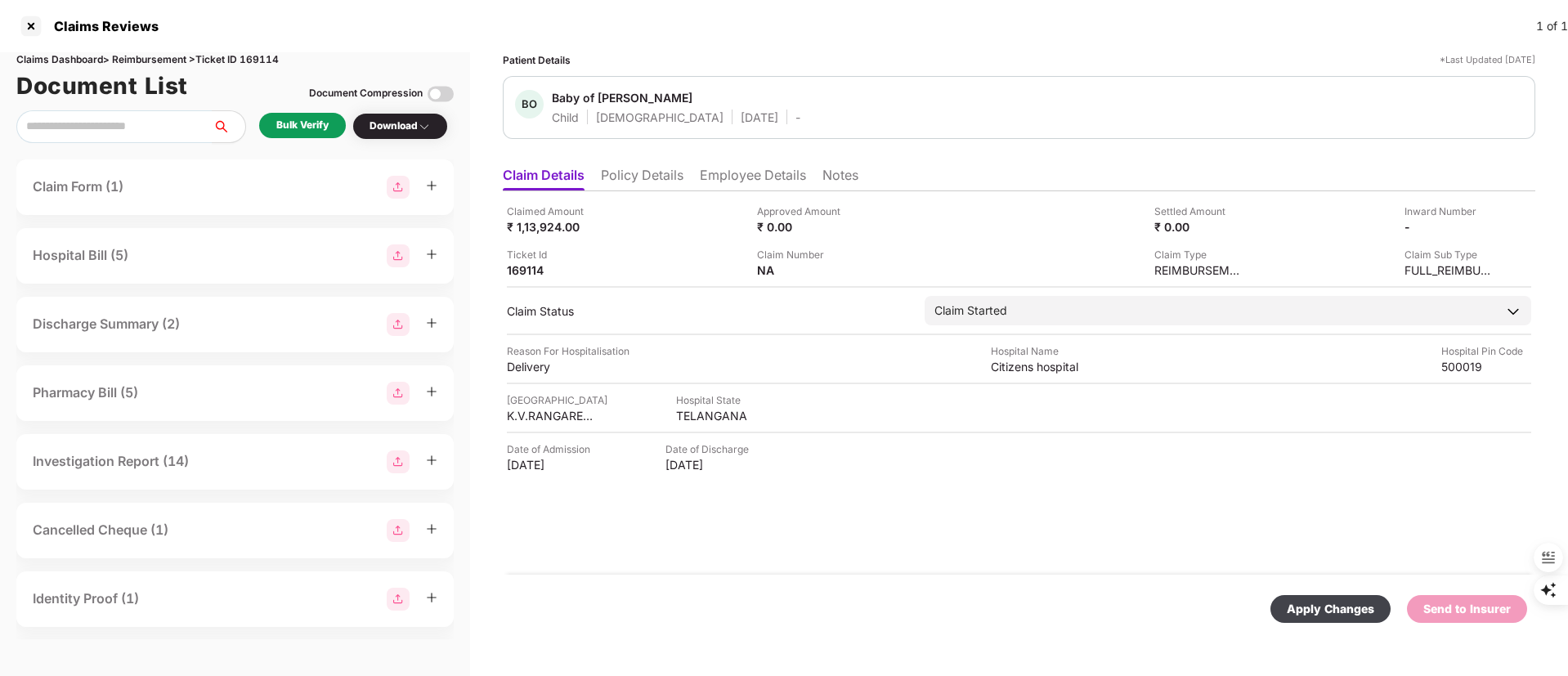
click at [1328, 601] on div "Apply Changes" at bounding box center [1331, 609] width 88 height 18
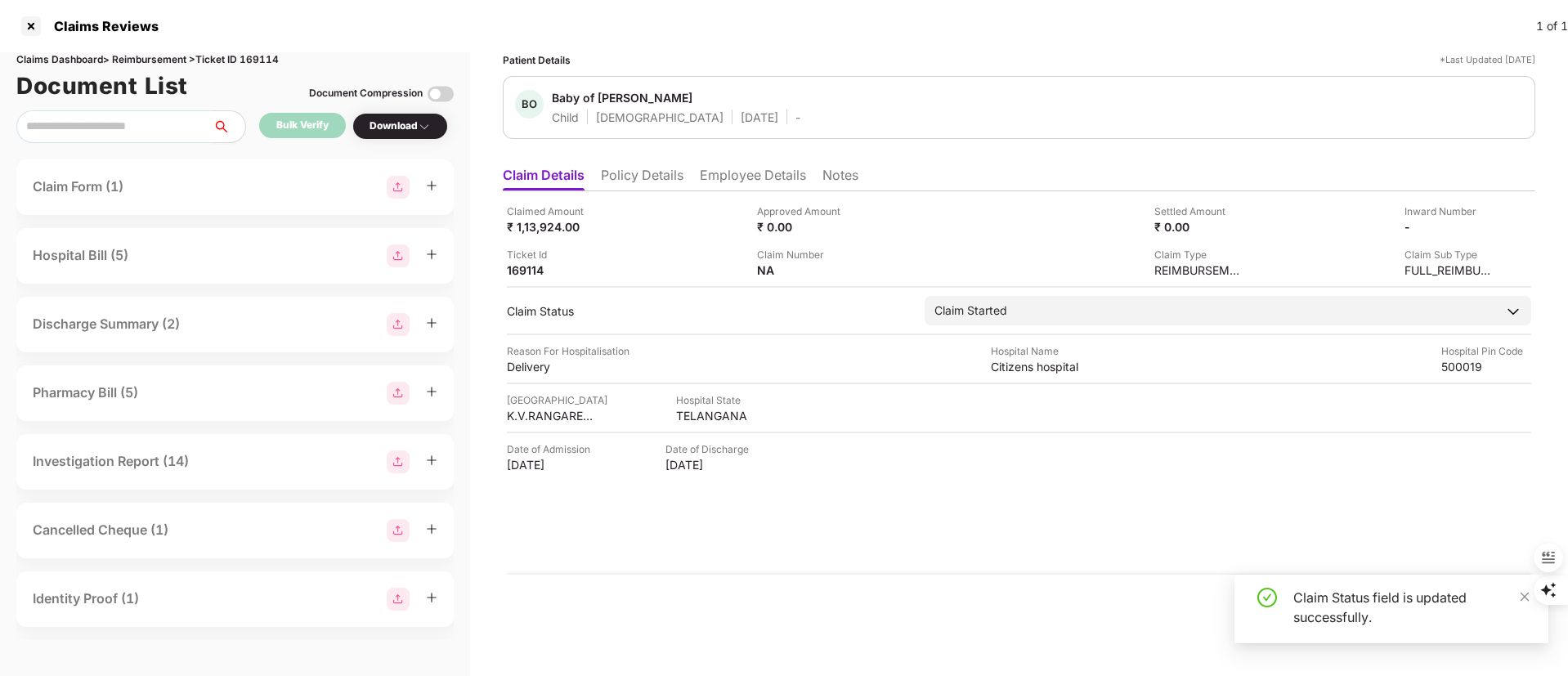
click at [1094, 588] on div "Apply Changes Send to Insurer" at bounding box center [1019, 608] width 1033 height 69
click at [1525, 596] on div "En" at bounding box center [1572, 589] width 102 height 90
click at [1208, 493] on div "Claimed Amount ₹ 1,13,924.00 Approved Amount ₹ 0.00 Settled Amount ₹ 0.00 Inwar…" at bounding box center [1019, 382] width 1033 height 383
click at [1456, 607] on div "Send to Insurer" at bounding box center [1467, 609] width 88 height 18
click at [738, 172] on li "Employee Details" at bounding box center [752, 179] width 106 height 24
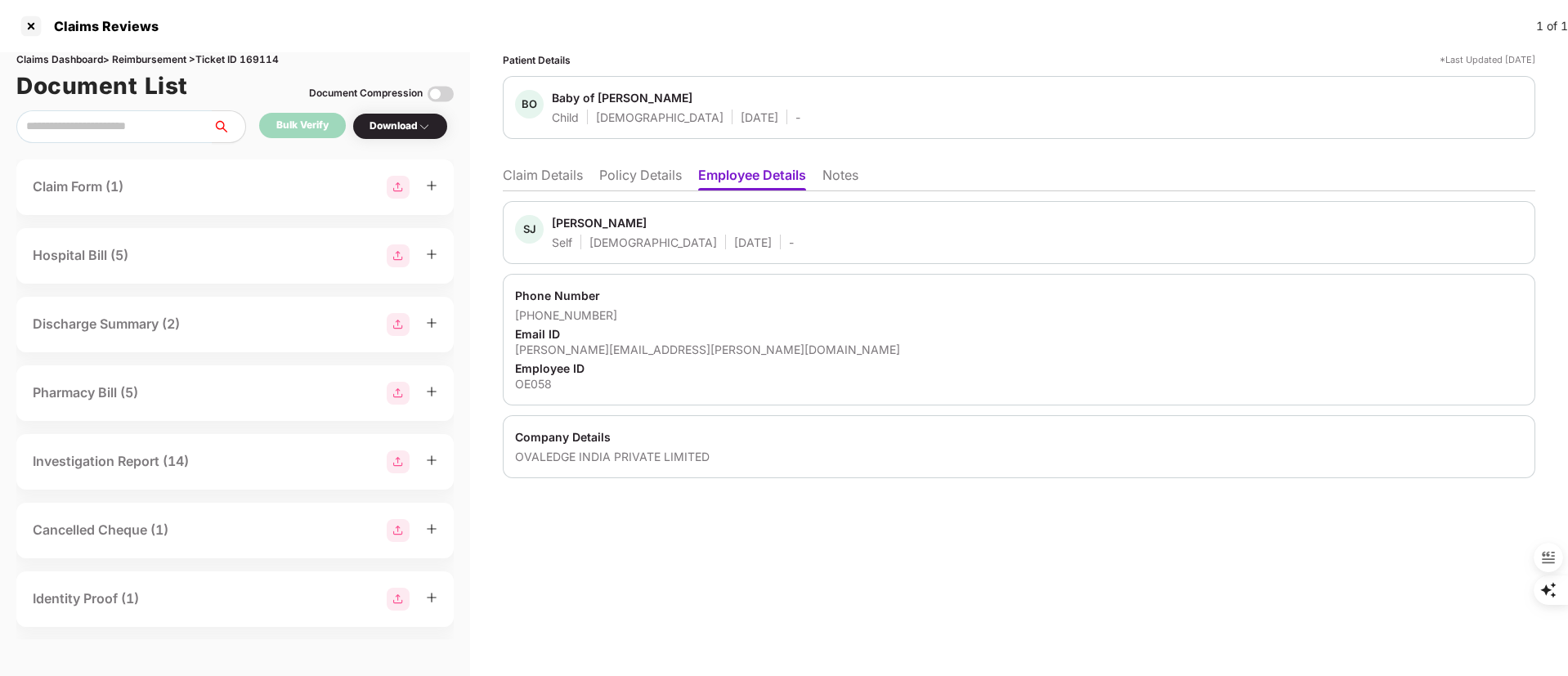
click at [541, 171] on li "Claim Details" at bounding box center [543, 179] width 80 height 24
click at [549, 170] on li "Claim Details" at bounding box center [543, 179] width 80 height 24
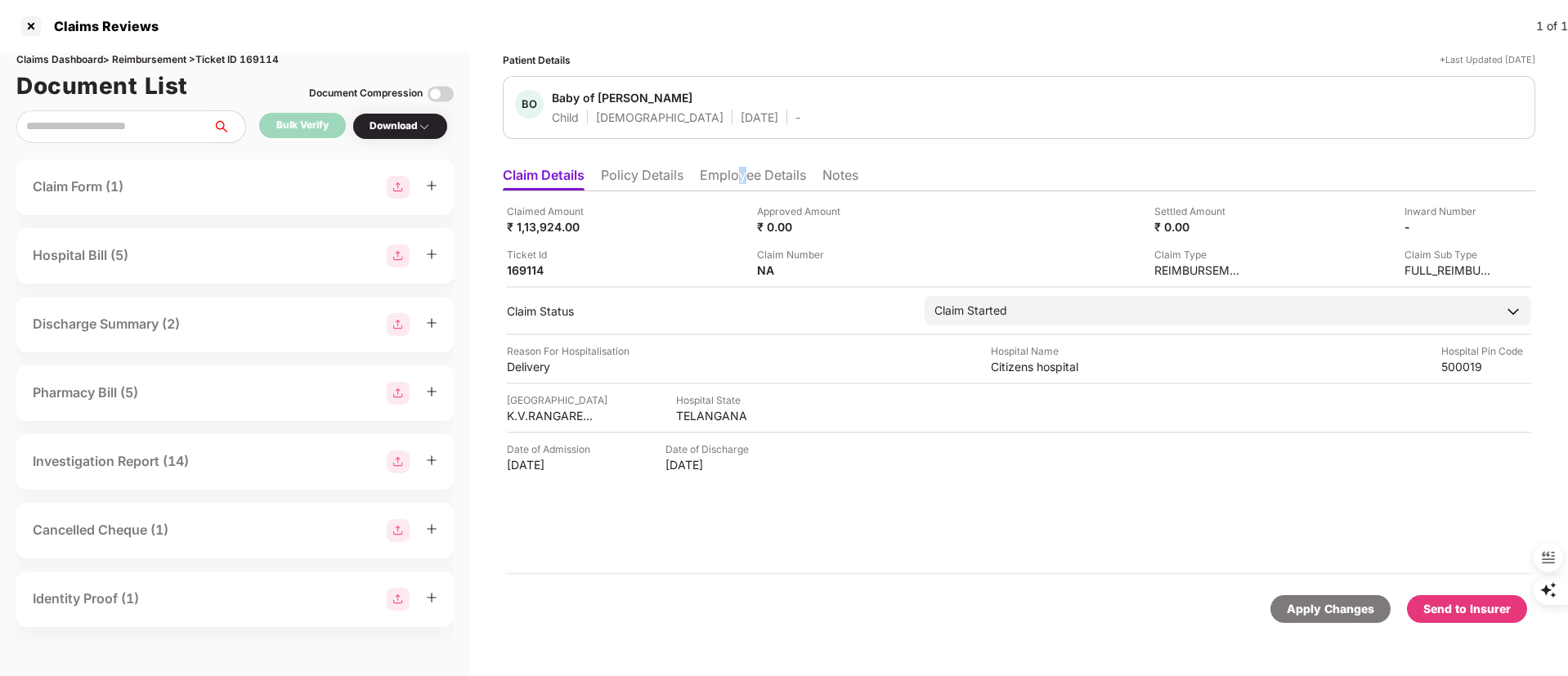
click at [745, 169] on li "Employee Details" at bounding box center [752, 179] width 106 height 24
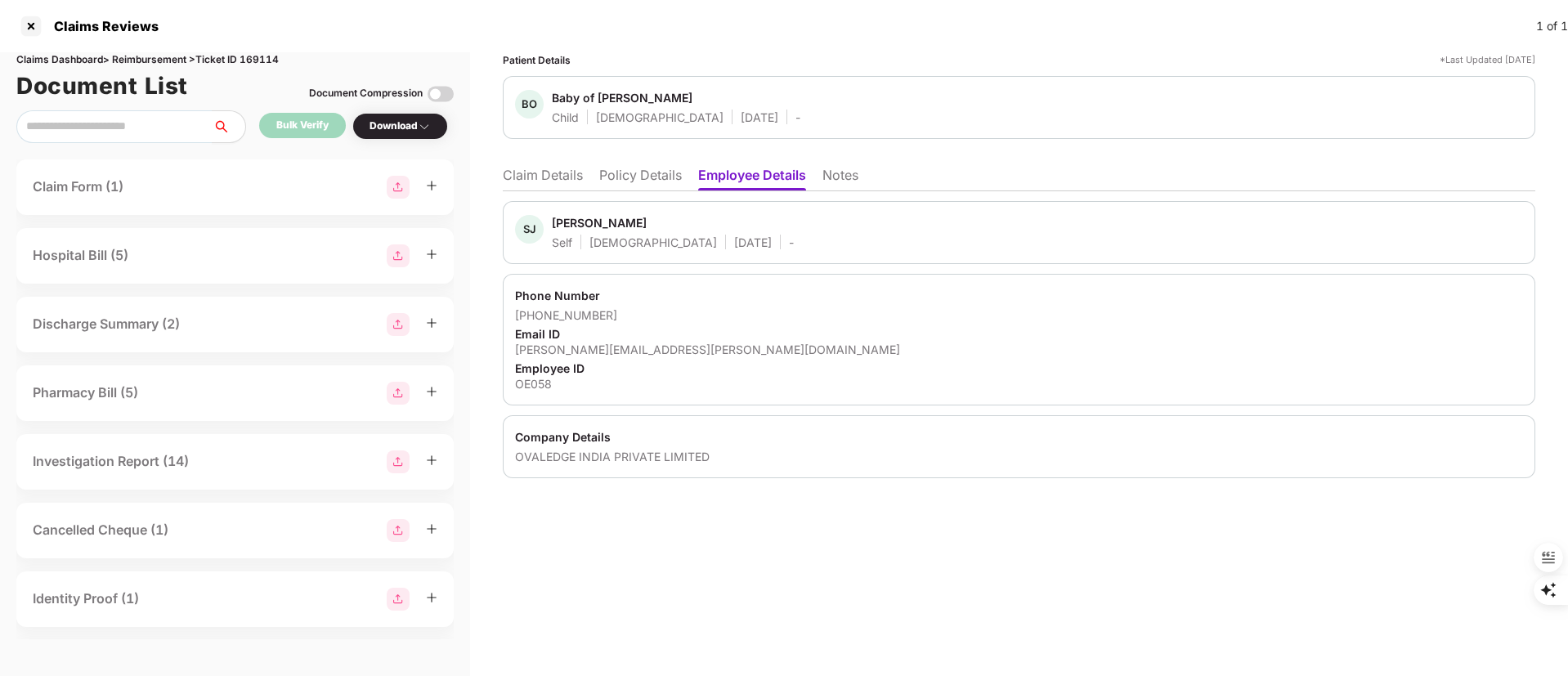
click at [660, 184] on li "Policy Details" at bounding box center [641, 179] width 82 height 24
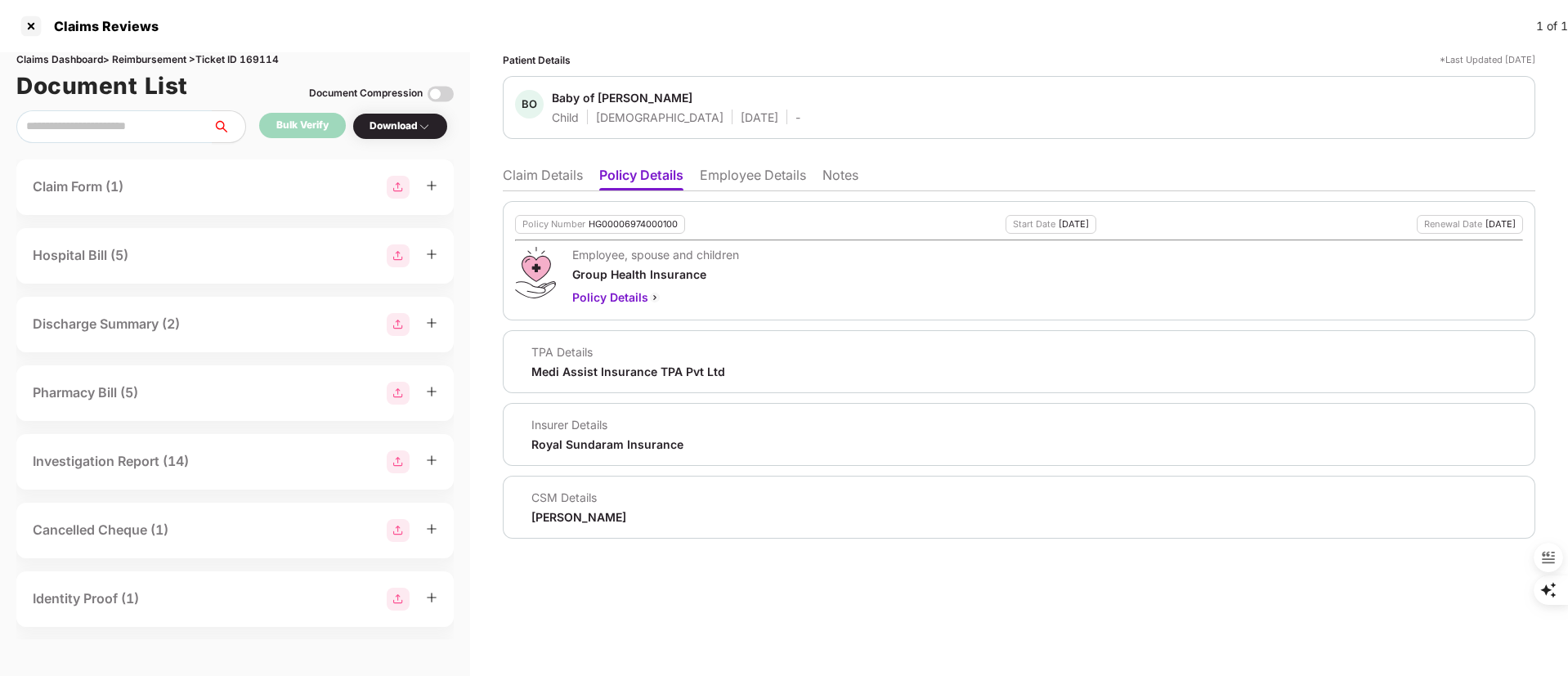
click at [541, 180] on li "Claim Details" at bounding box center [543, 179] width 80 height 24
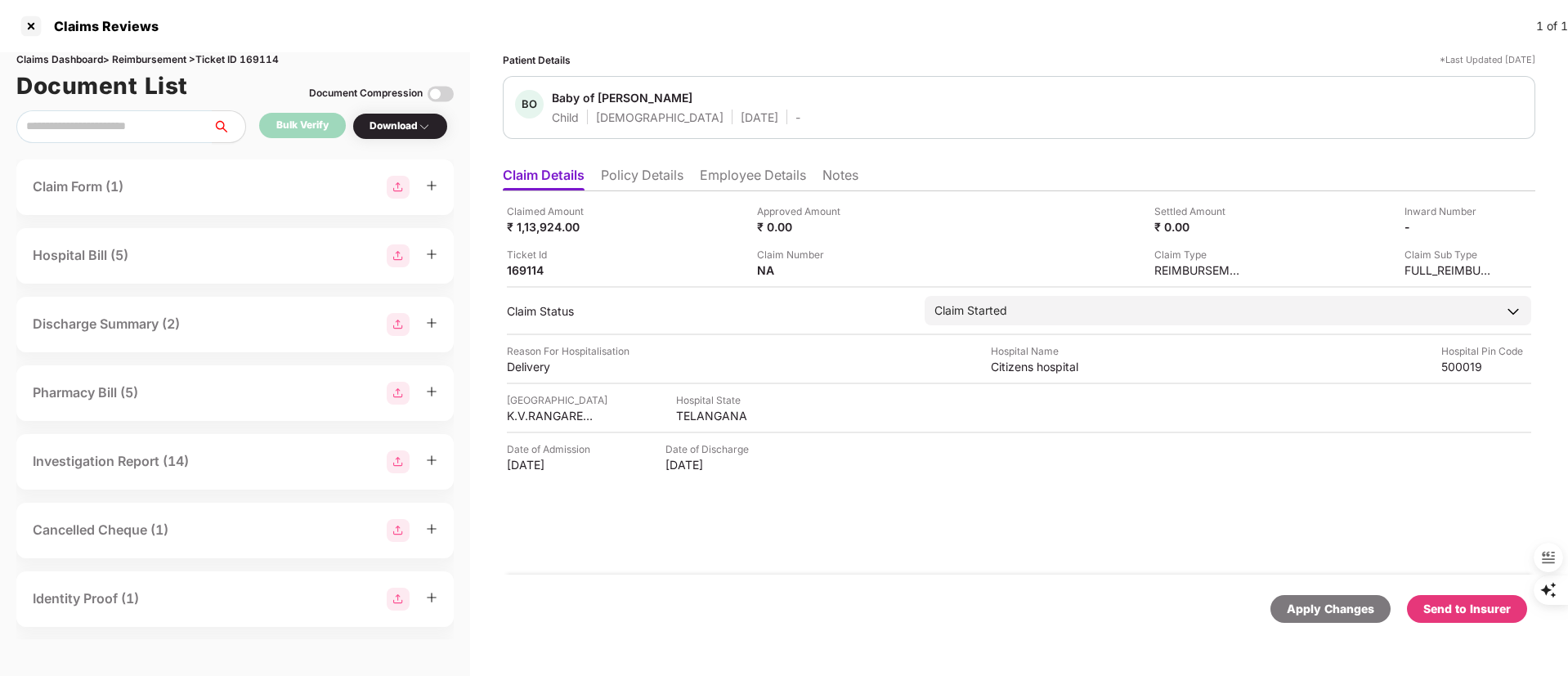
click at [741, 165] on ul "Claim Details Policy Details Employee Details Notes" at bounding box center [1019, 175] width 1033 height 33
click at [630, 176] on li "Policy Details" at bounding box center [642, 179] width 82 height 24
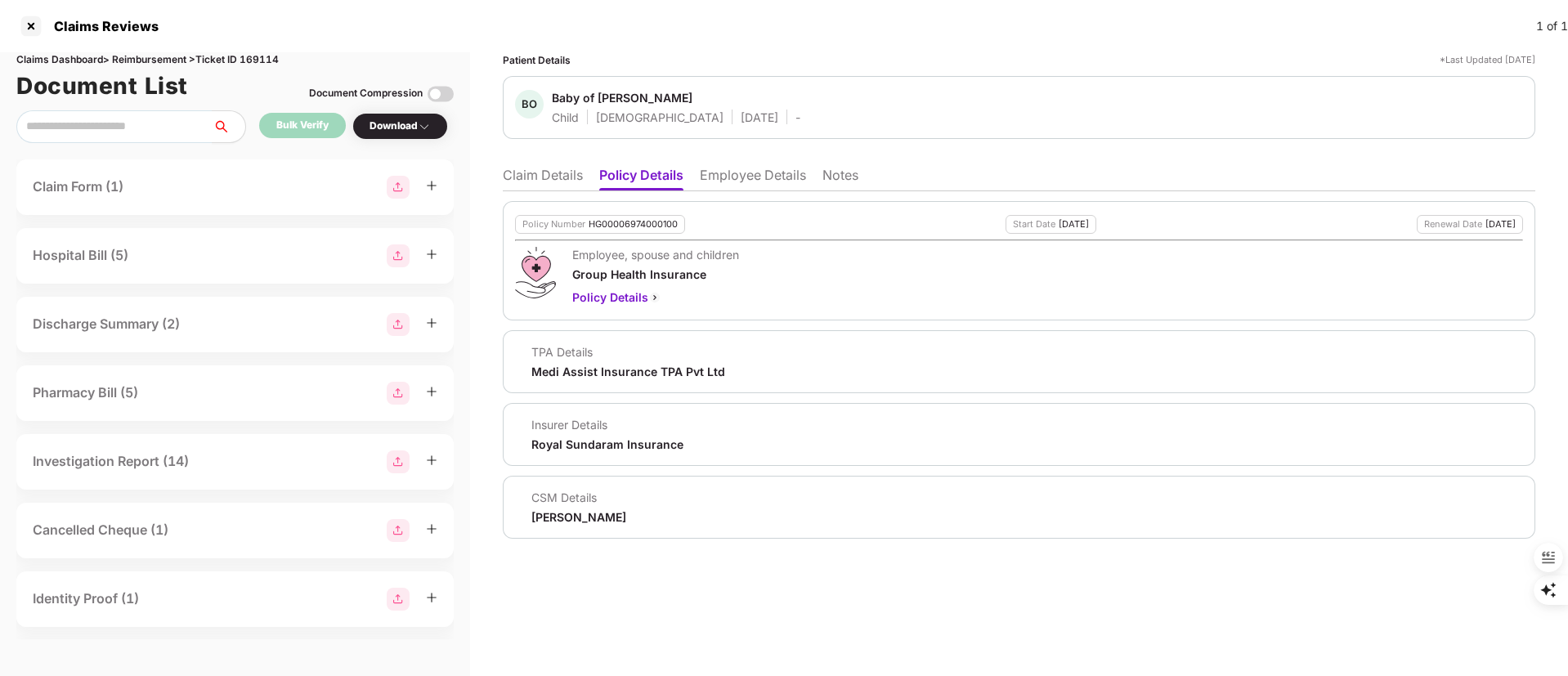
drag, startPoint x: 574, startPoint y: 513, endPoint x: 574, endPoint y: 522, distance: 9.0
click at [574, 515] on div "Riya Mandal" at bounding box center [579, 516] width 95 height 15
click at [574, 522] on div "Riya Mandal" at bounding box center [579, 516] width 95 height 15
click at [574, 523] on div "Riya Mandal" at bounding box center [579, 516] width 95 height 15
click at [574, 522] on div "Riya Mandal" at bounding box center [579, 516] width 95 height 15
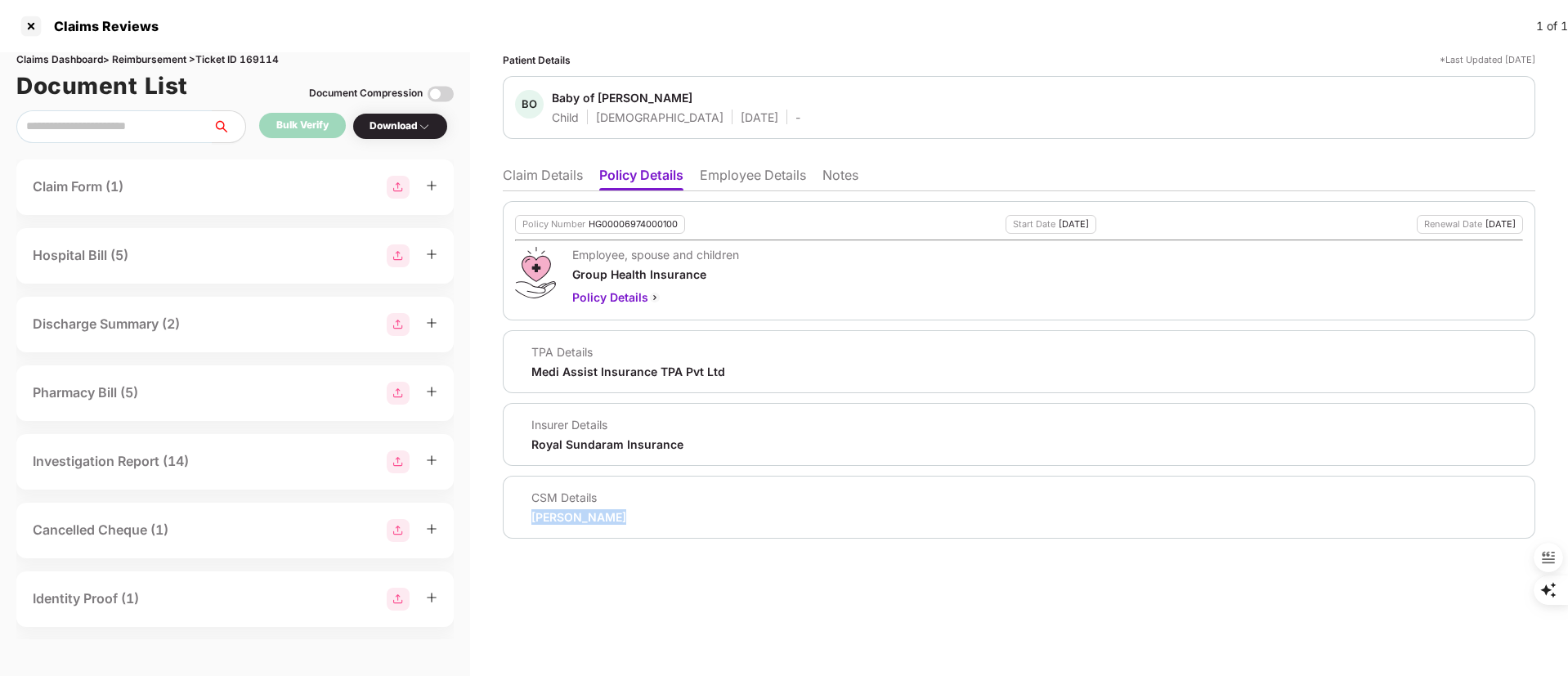
click at [574, 522] on div "Riya Mandal" at bounding box center [579, 516] width 95 height 15
copy body "Riya Mandal"
click at [750, 169] on li "Employee Details" at bounding box center [752, 179] width 106 height 24
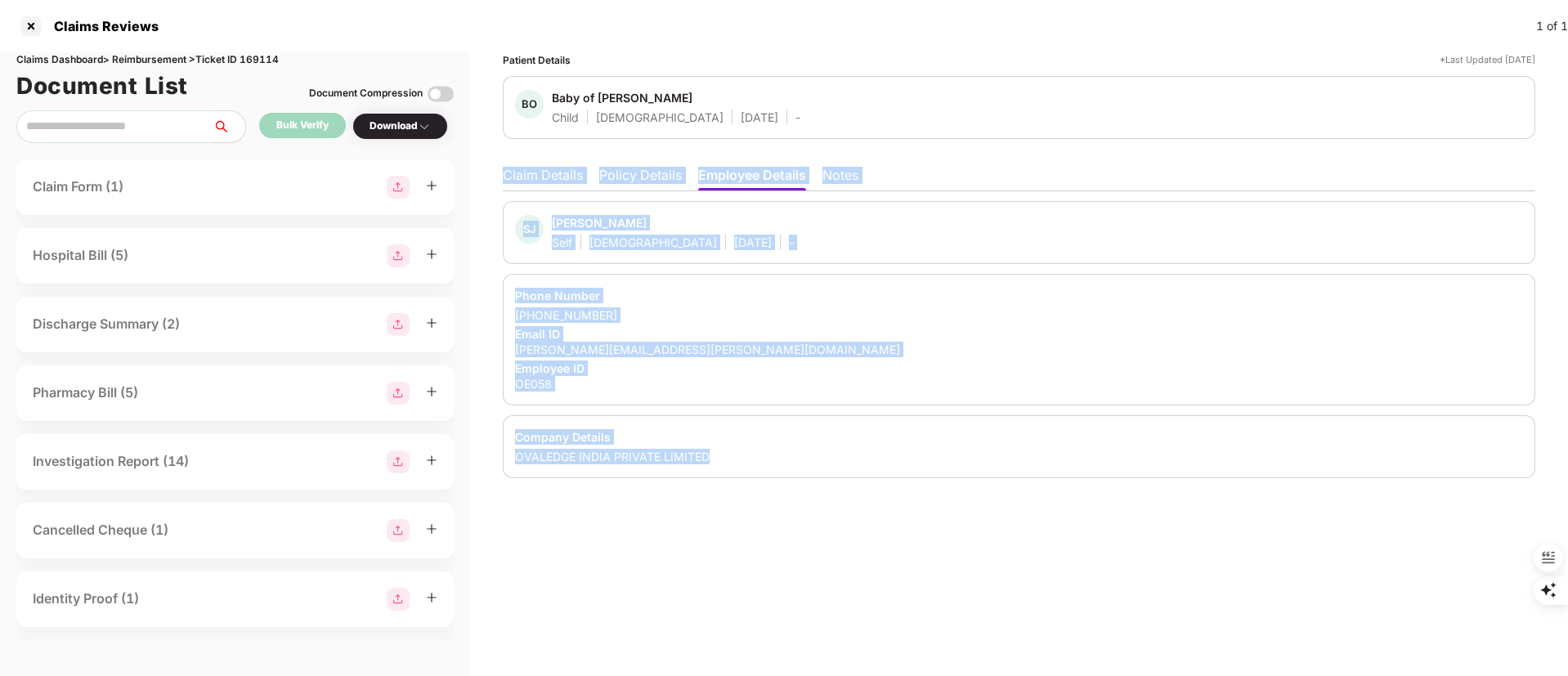
drag, startPoint x: 507, startPoint y: 189, endPoint x: 772, endPoint y: 451, distance: 372.7
click at [772, 451] on div "Claim Details Policy Details Employee Details Notes SJ Shashaanka Jilla Self Ma…" at bounding box center [1019, 319] width 1033 height 320
click at [771, 429] on div "Company Details" at bounding box center [1019, 436] width 1008 height 15
click at [750, 462] on div "OVALEDGE INDIA PRIVATE LIMITED" at bounding box center [1019, 455] width 1008 height 15
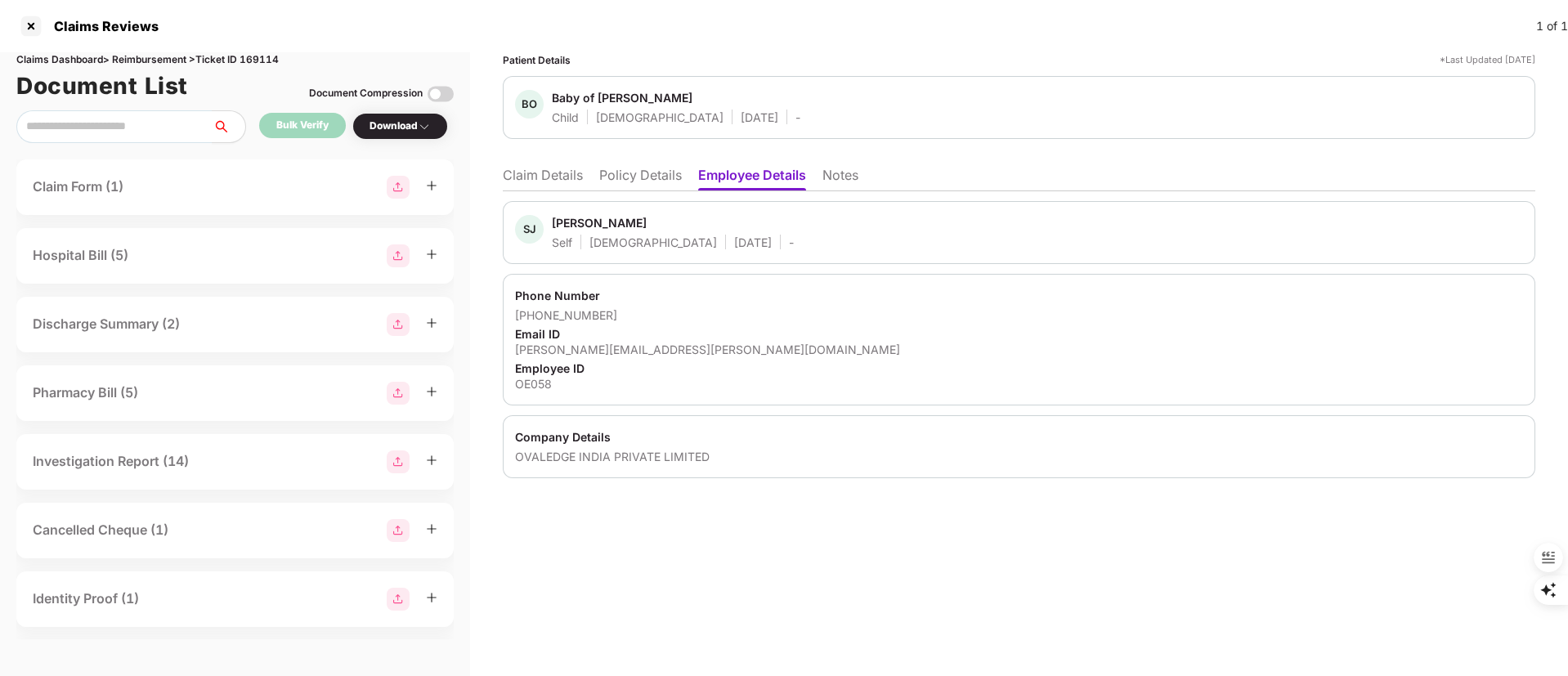
click at [716, 537] on div "Patient Details *Last Updated 29 Aug 2025 BO Baby of Shashank Jilla Child Femal…" at bounding box center [1019, 364] width 1098 height 623
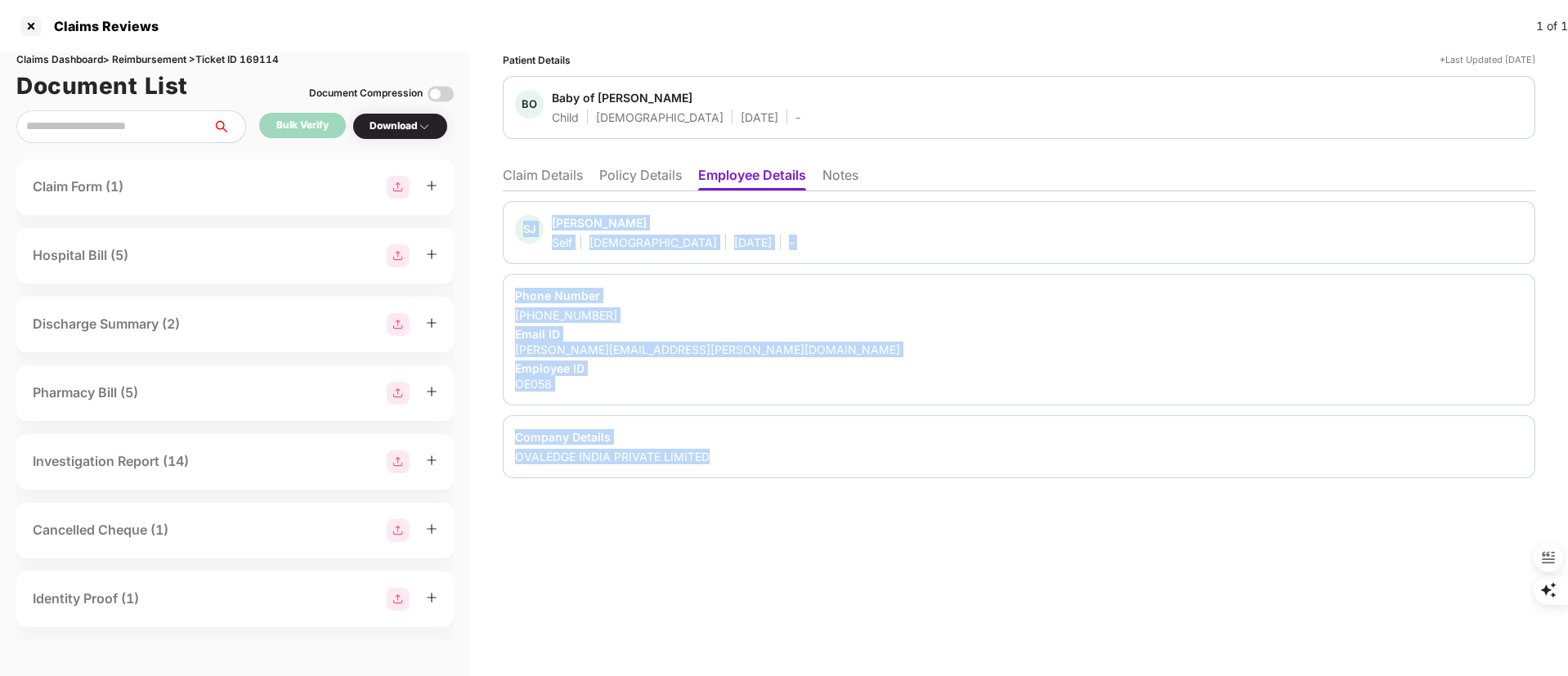
drag, startPoint x: 734, startPoint y: 461, endPoint x: 514, endPoint y: 230, distance: 319.0
click at [514, 230] on div "SJ Shashaanka Jilla Self Male 21 Oct 1985 - Phone Number +918886345653 Email ID…" at bounding box center [1019, 339] width 1033 height 277
copy div "SJ Shashaanka Jilla Self Male 21 Oct 1985 - Phone Number +918886345653 Email ID…"
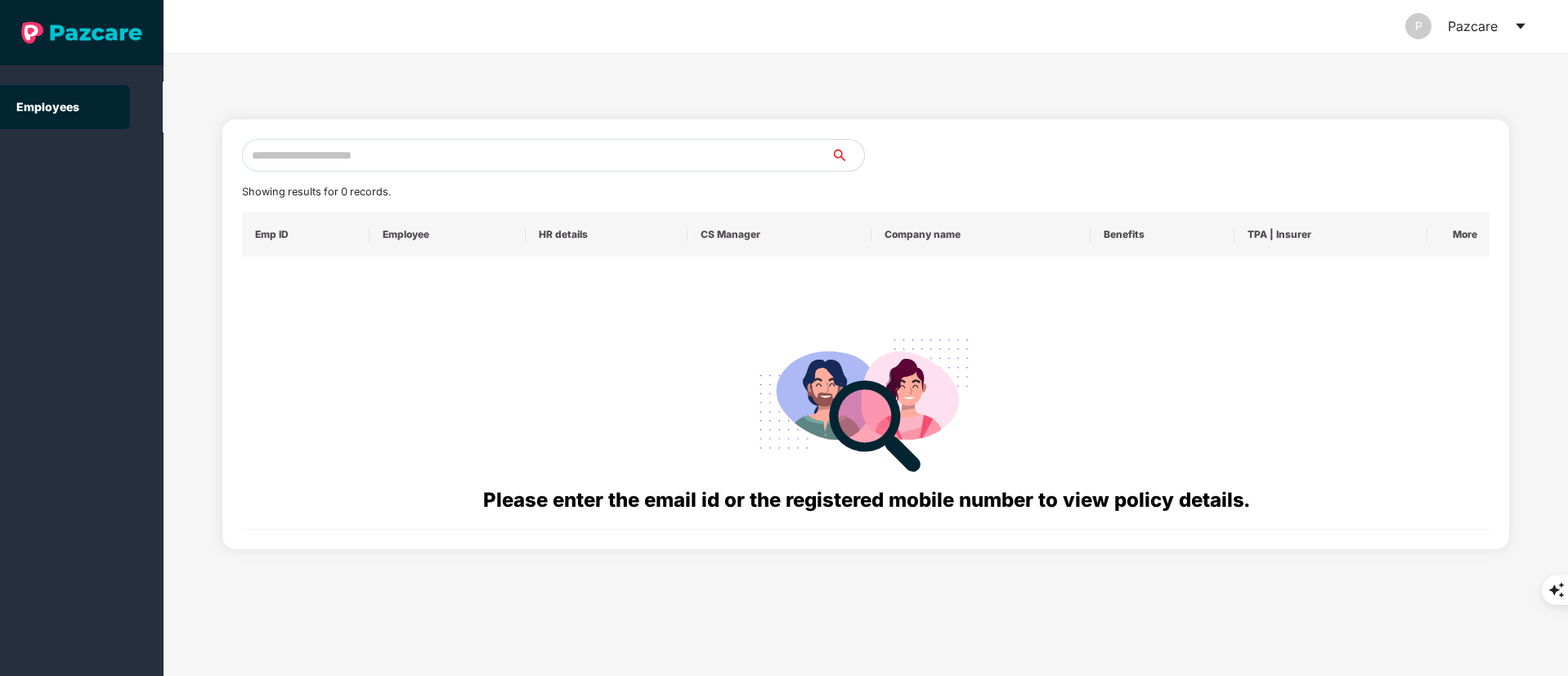
click at [407, 148] on input "text" at bounding box center [537, 155] width 590 height 33
paste input "**********"
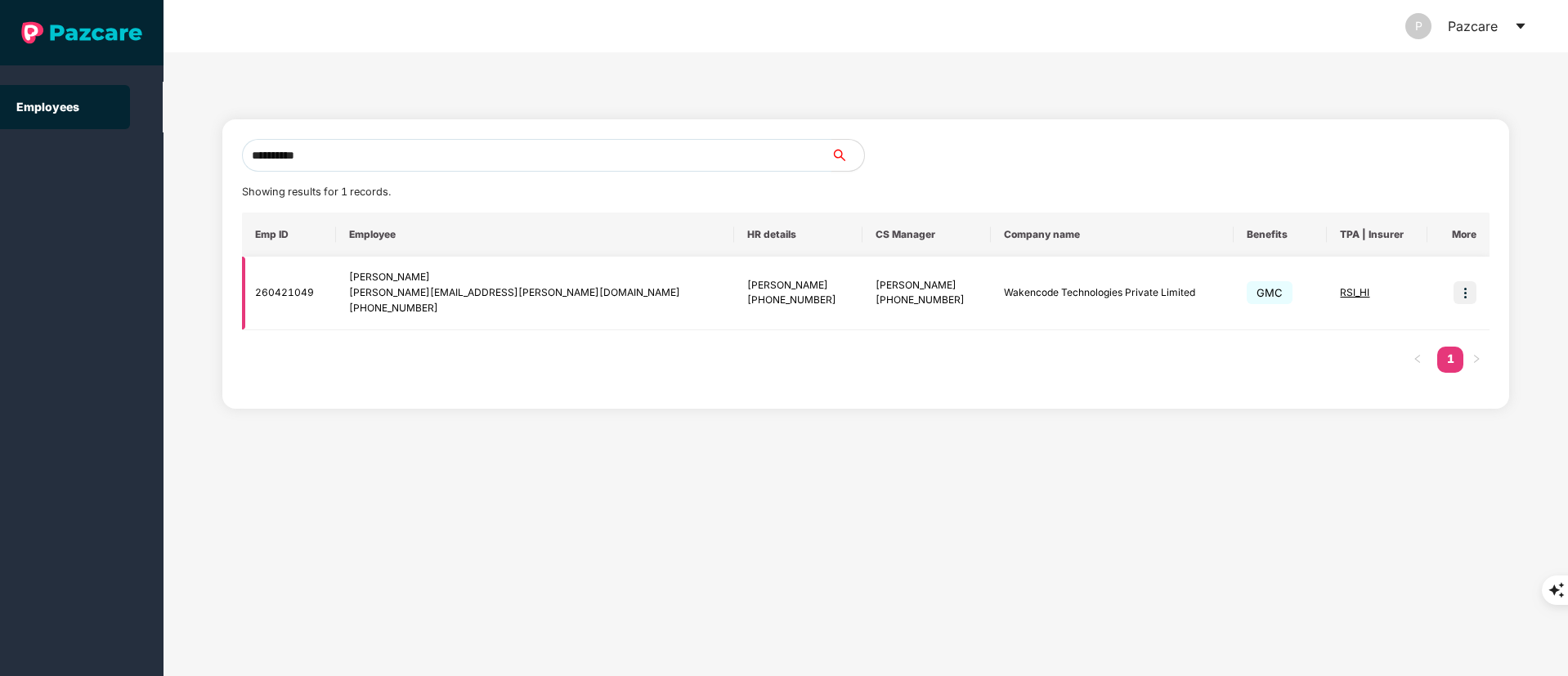
type input "**********"
click at [1464, 298] on img at bounding box center [1465, 293] width 23 height 23
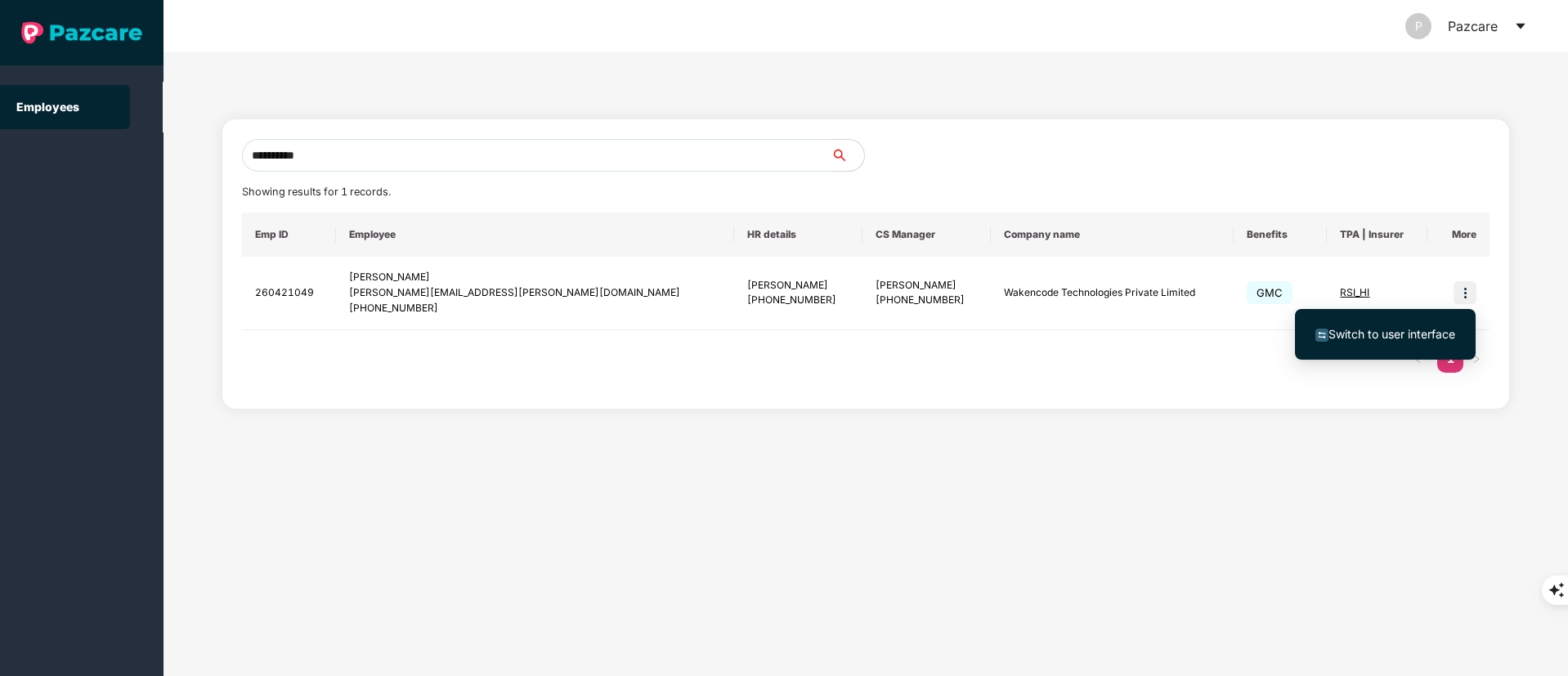
click at [1344, 338] on span "Switch to user interface" at bounding box center [1392, 334] width 127 height 14
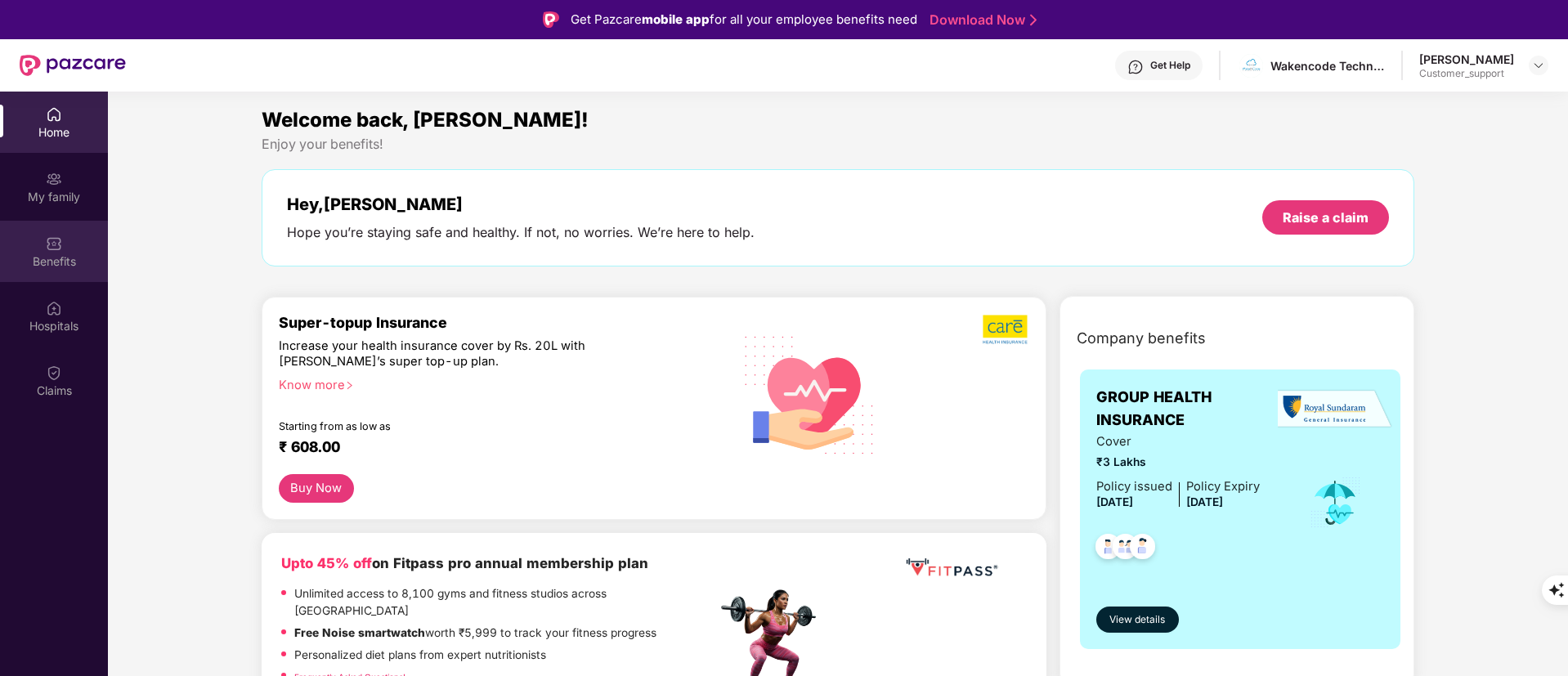
click at [53, 269] on div "Benefits" at bounding box center [54, 251] width 108 height 62
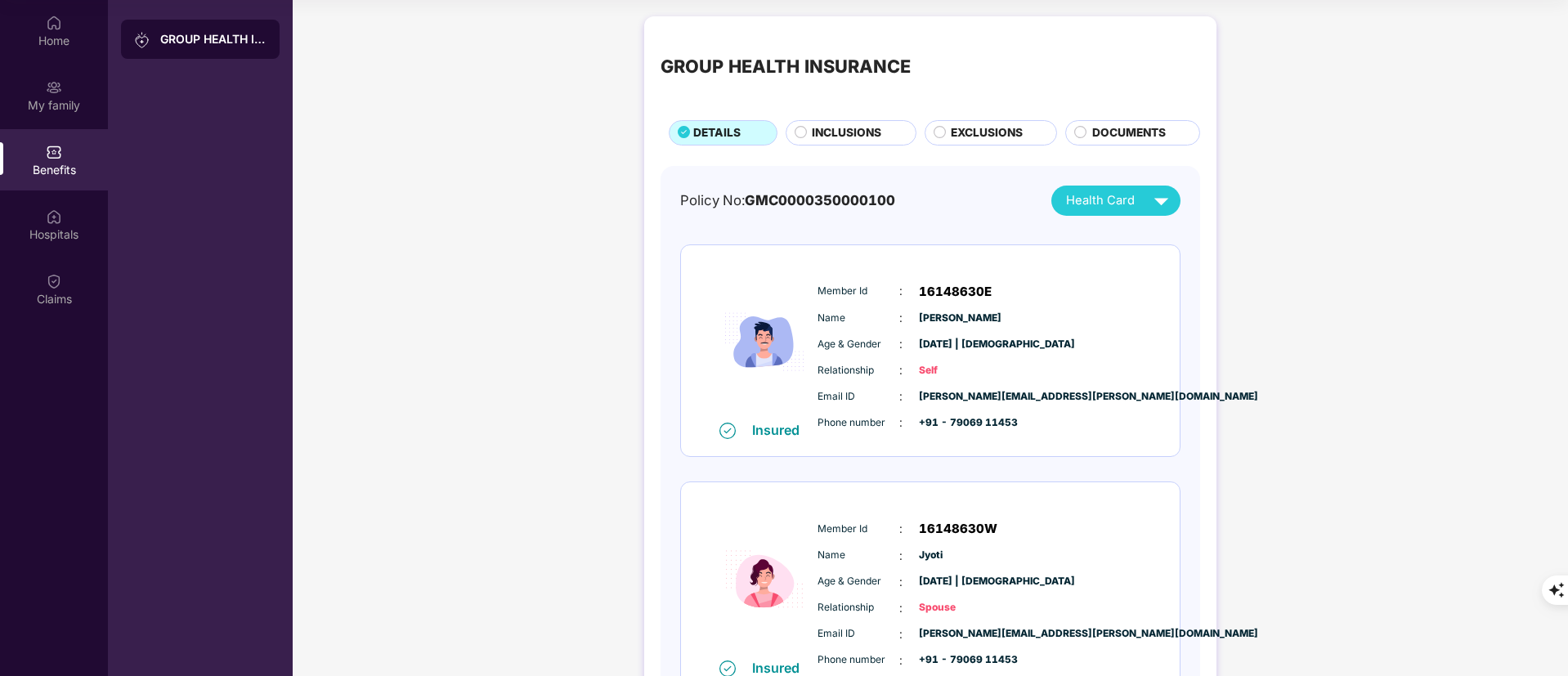
click at [967, 515] on div "Member Id : 16148630W Name : [PERSON_NAME] Age & Gender : [DATE] | [DEMOGRAPHIC…" at bounding box center [980, 594] width 332 height 167
click at [968, 523] on span "16148630W" at bounding box center [959, 529] width 79 height 20
copy span "16148630W"
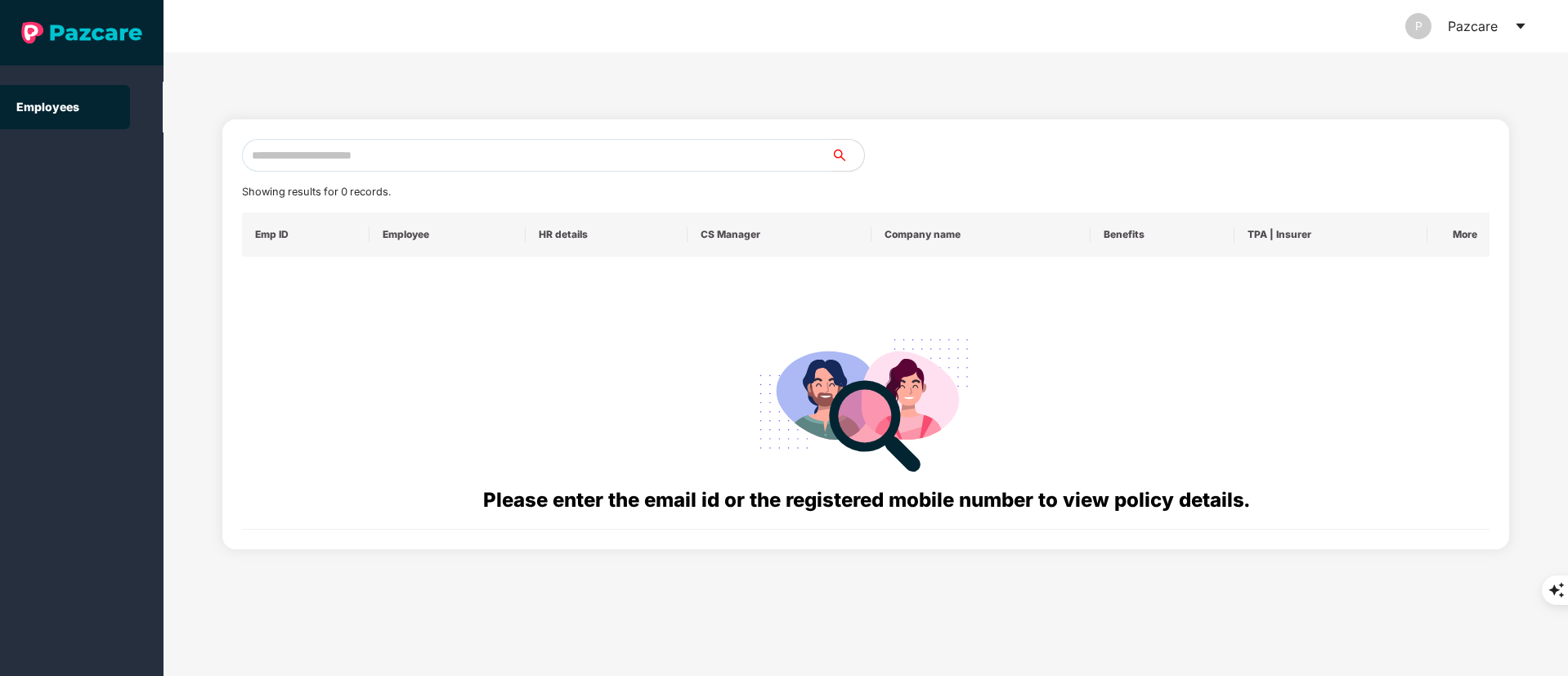
click at [342, 158] on input "text" at bounding box center [537, 155] width 590 height 33
paste input "**********"
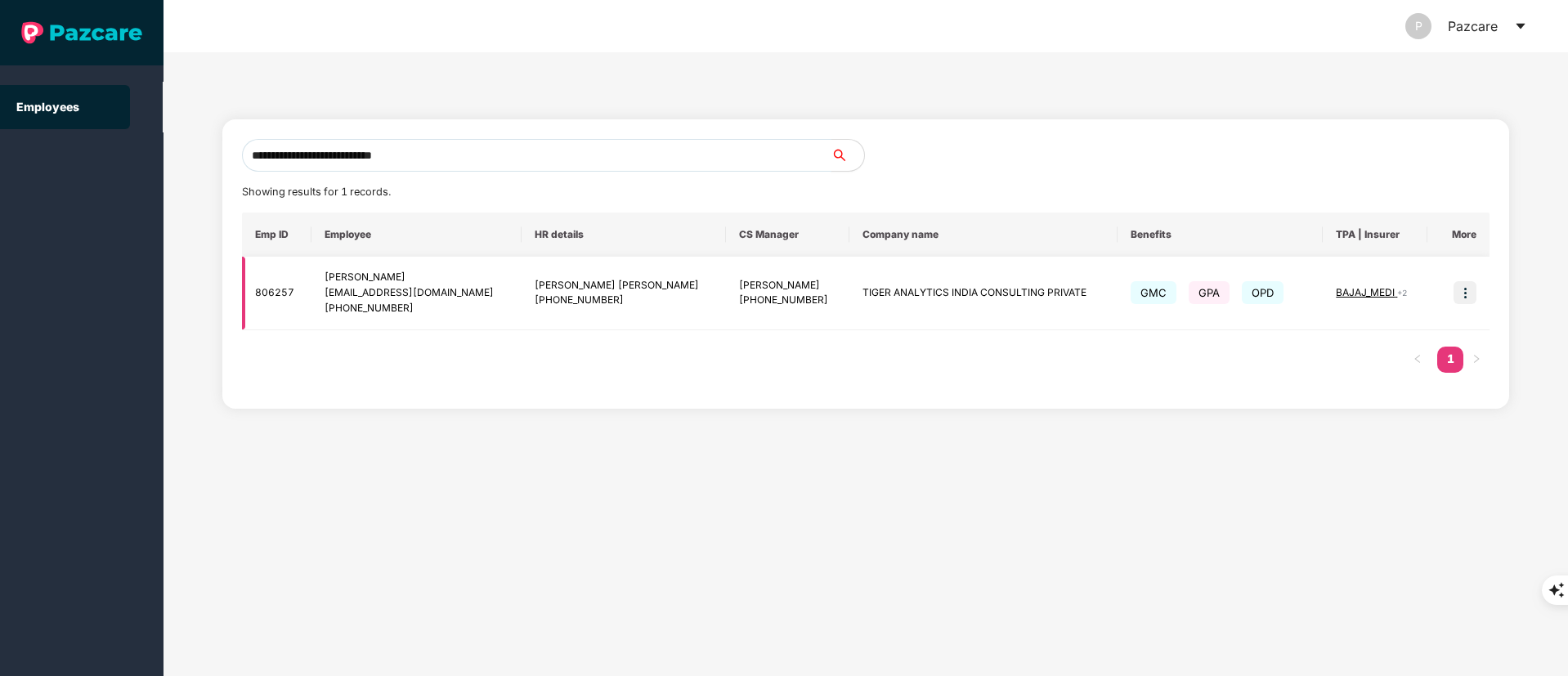
type input "**********"
drag, startPoint x: 460, startPoint y: 290, endPoint x: 496, endPoint y: 293, distance: 36.1
click at [461, 291] on div "[EMAIL_ADDRESS][DOMAIN_NAME]" at bounding box center [415, 292] width 183 height 15
click at [1458, 287] on img at bounding box center [1465, 293] width 23 height 23
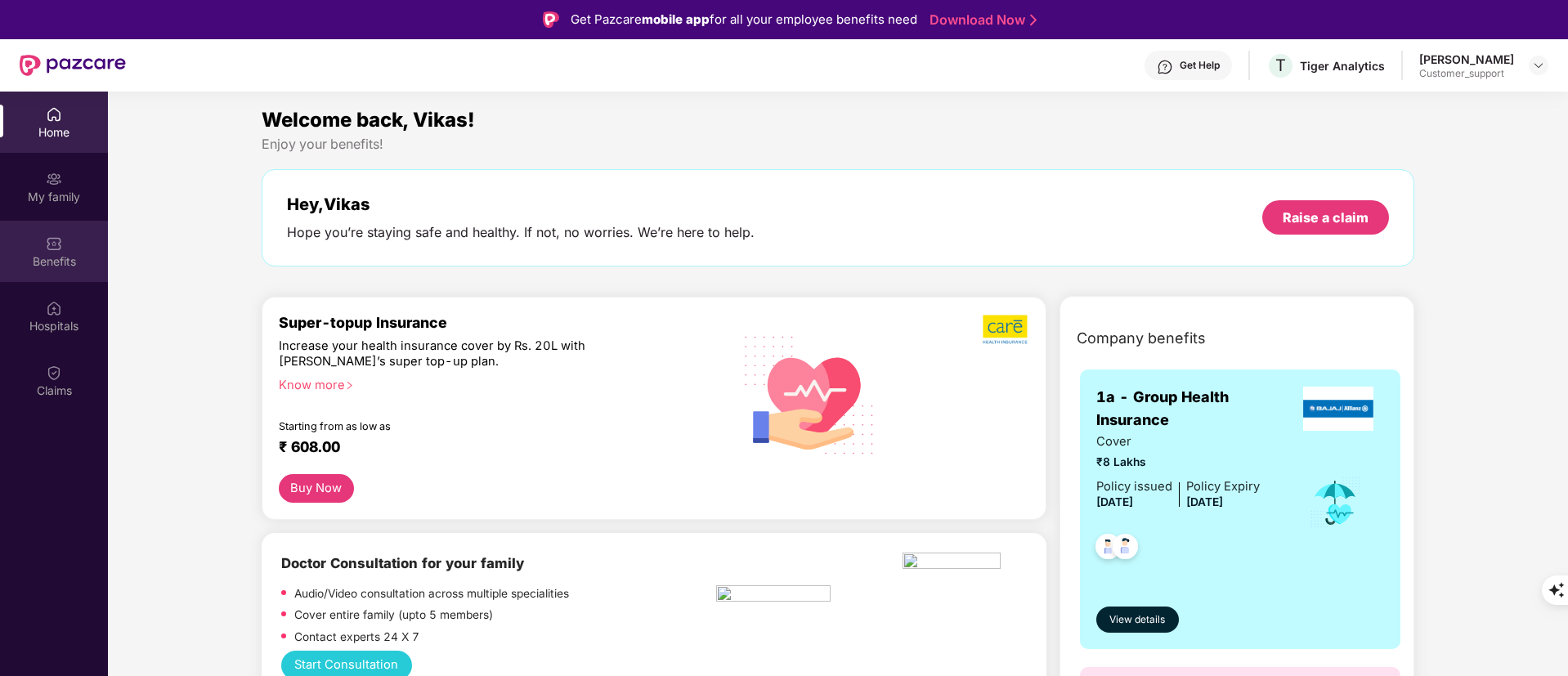
click at [22, 263] on div "Benefits" at bounding box center [54, 262] width 108 height 16
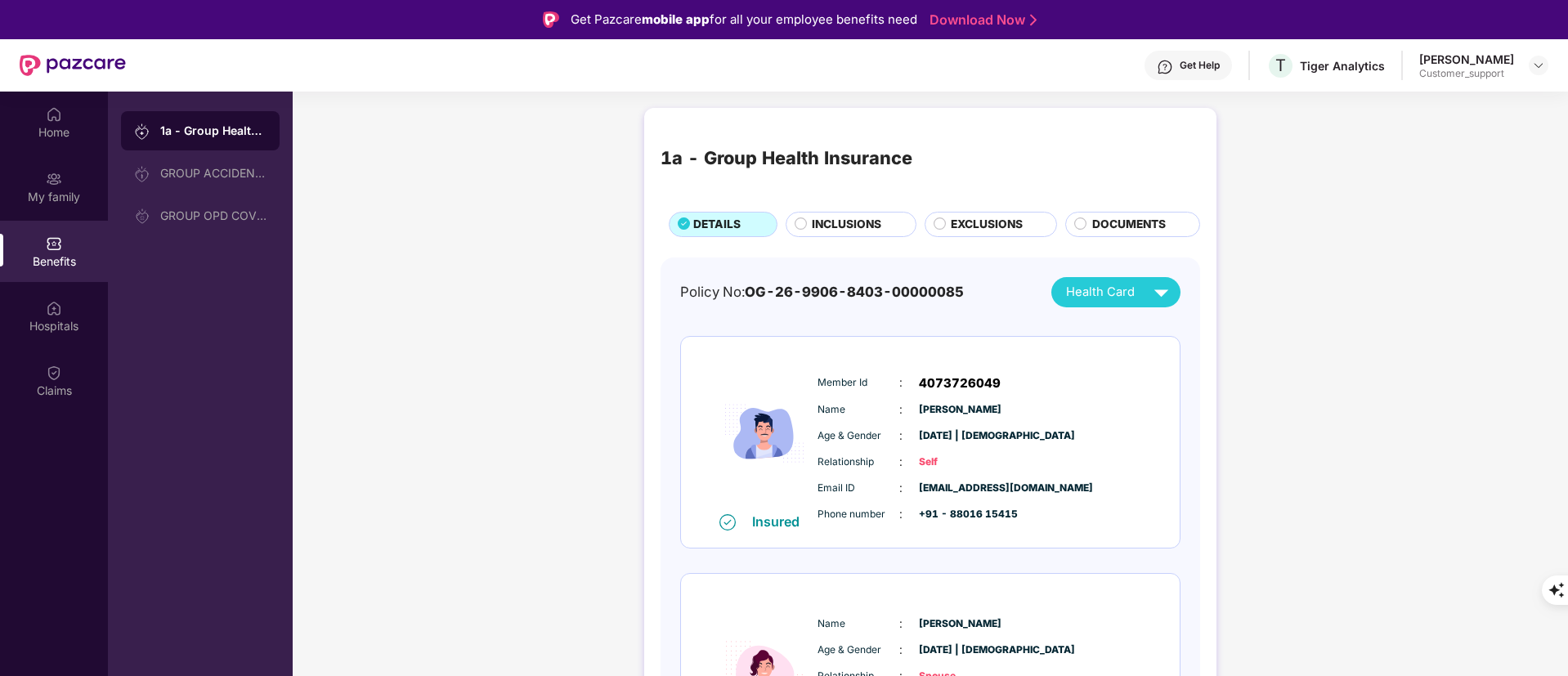
scroll to position [149, 0]
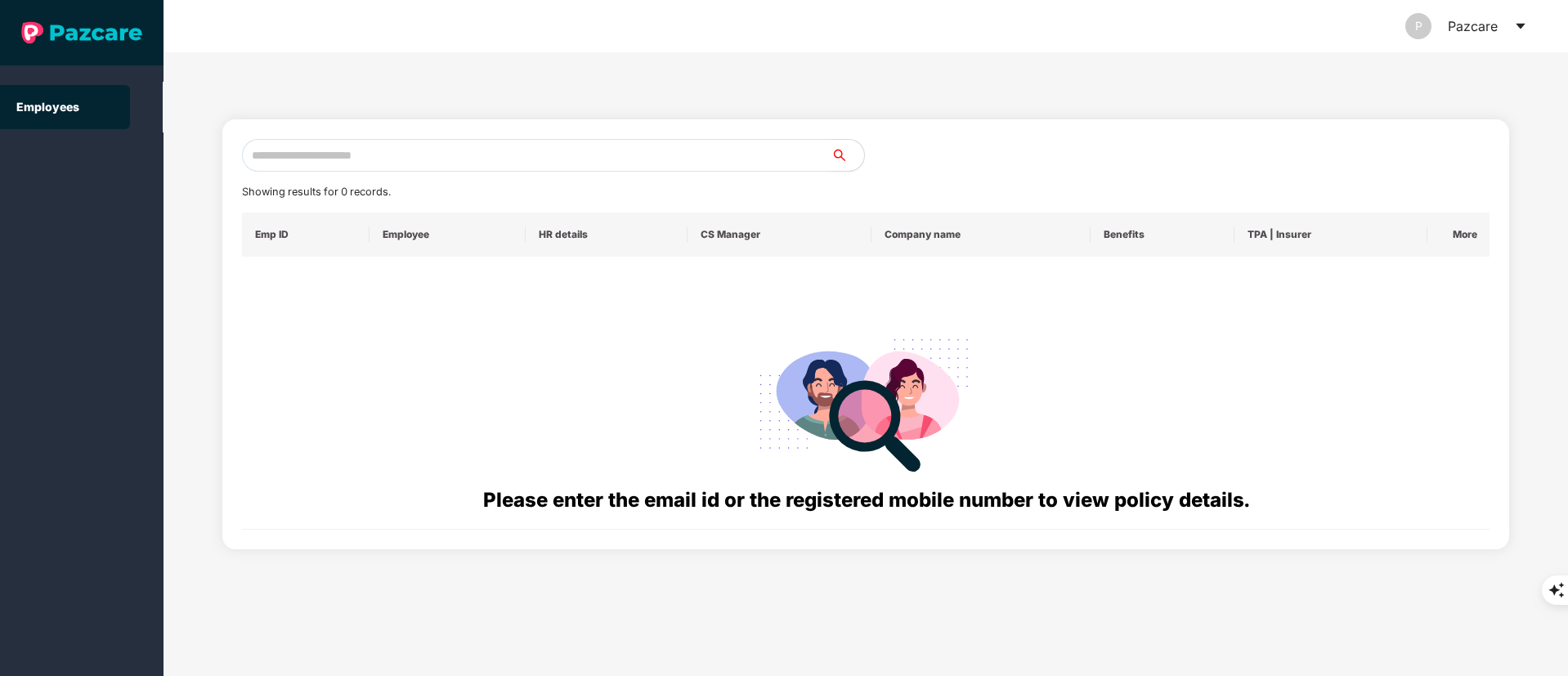
click at [366, 155] on input "text" at bounding box center [537, 155] width 590 height 33
paste input "**********"
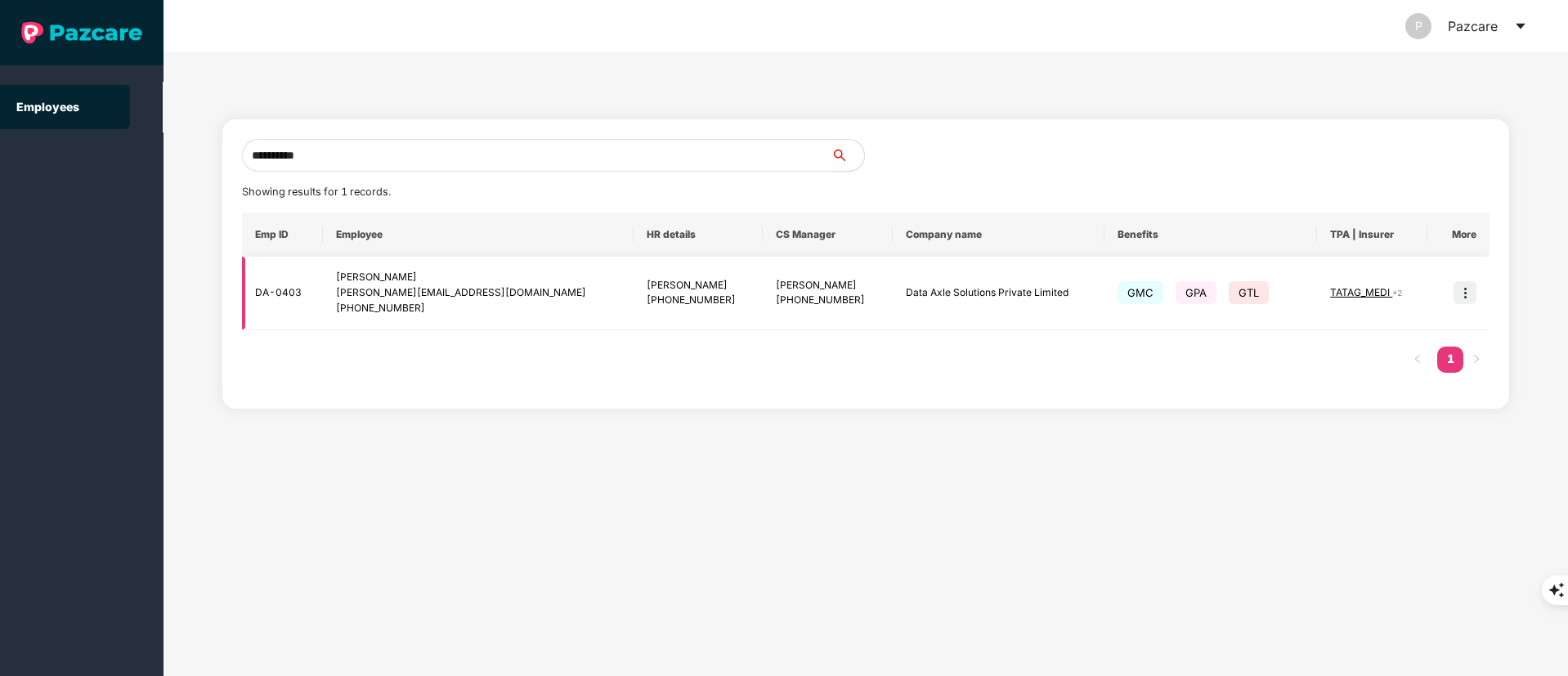
type input "**********"
click at [1465, 292] on img at bounding box center [1465, 293] width 23 height 23
click at [1442, 325] on span "Switch to user interface" at bounding box center [1386, 334] width 139 height 18
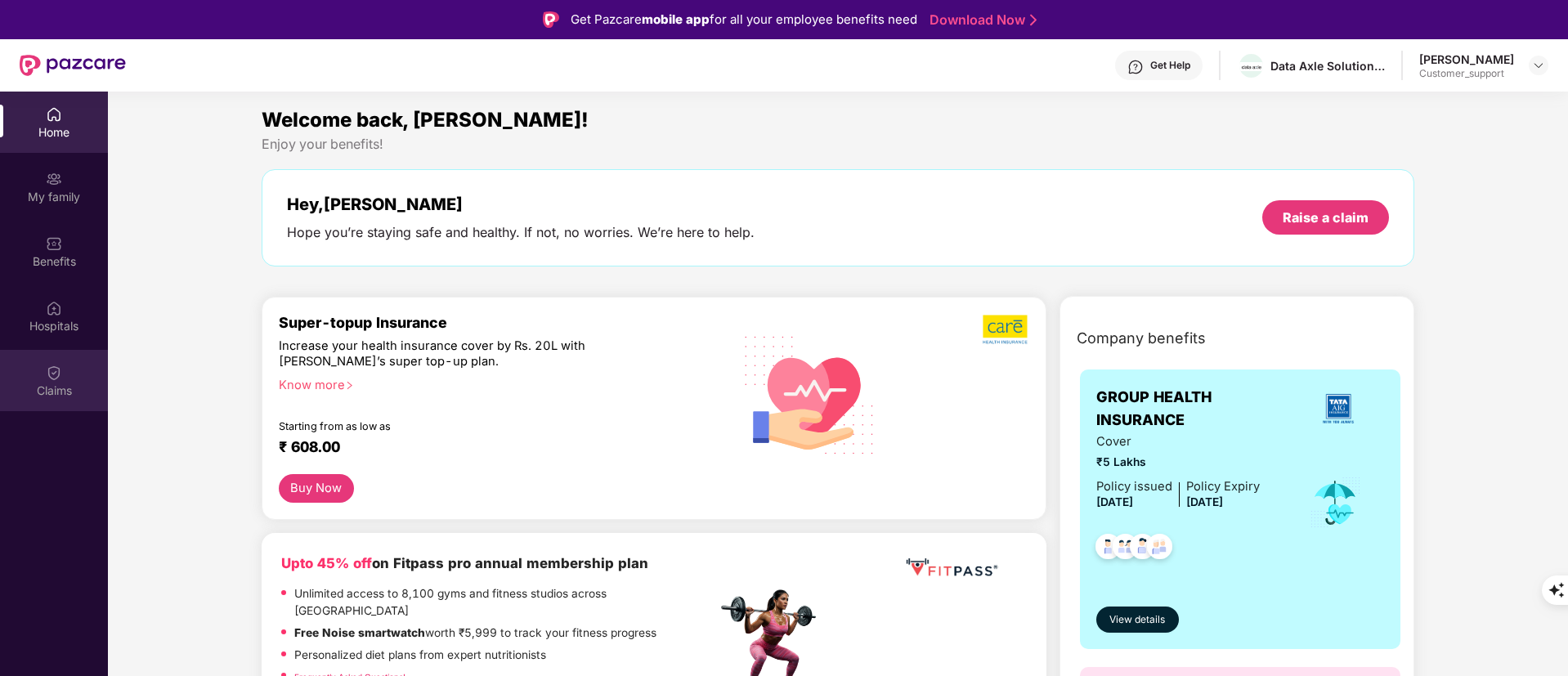
click at [56, 375] on img at bounding box center [54, 372] width 16 height 16
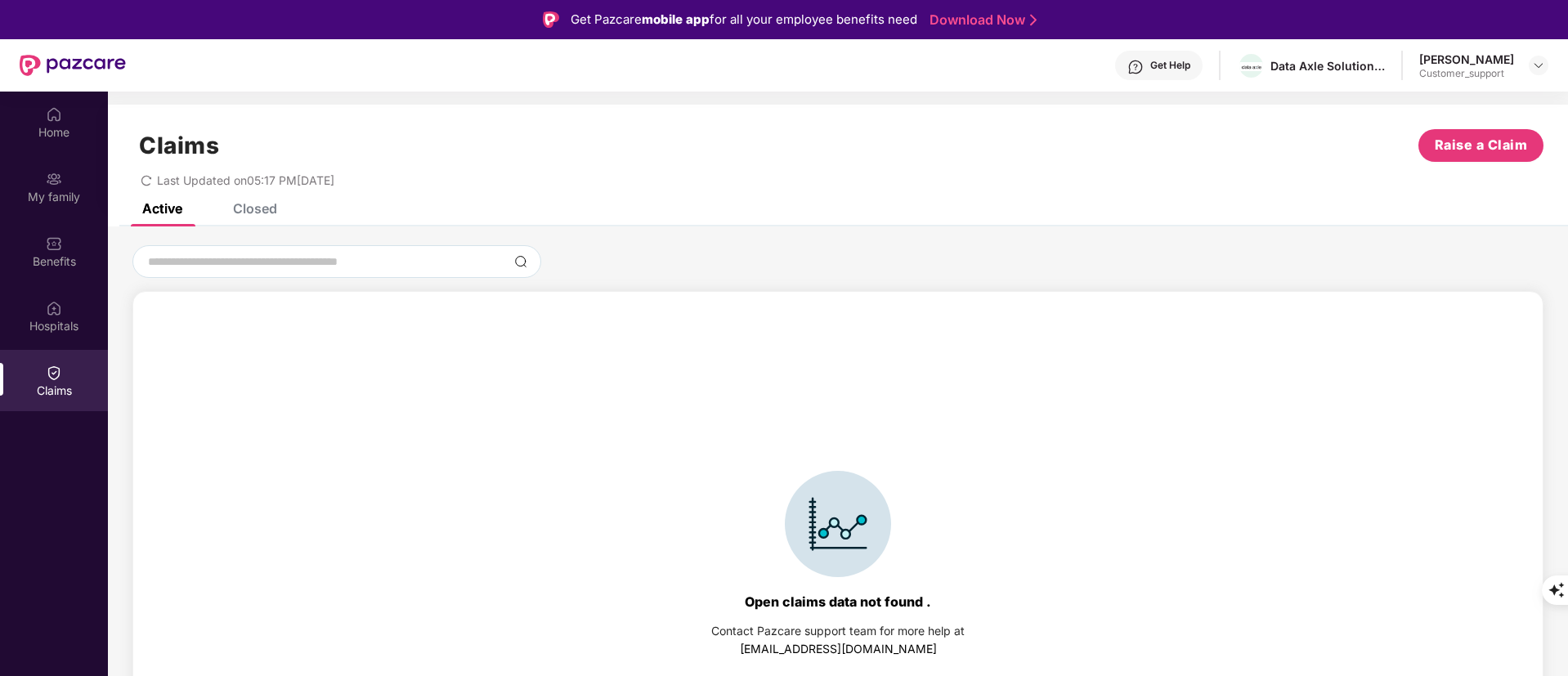
click at [246, 204] on div "Closed" at bounding box center [255, 208] width 44 height 16
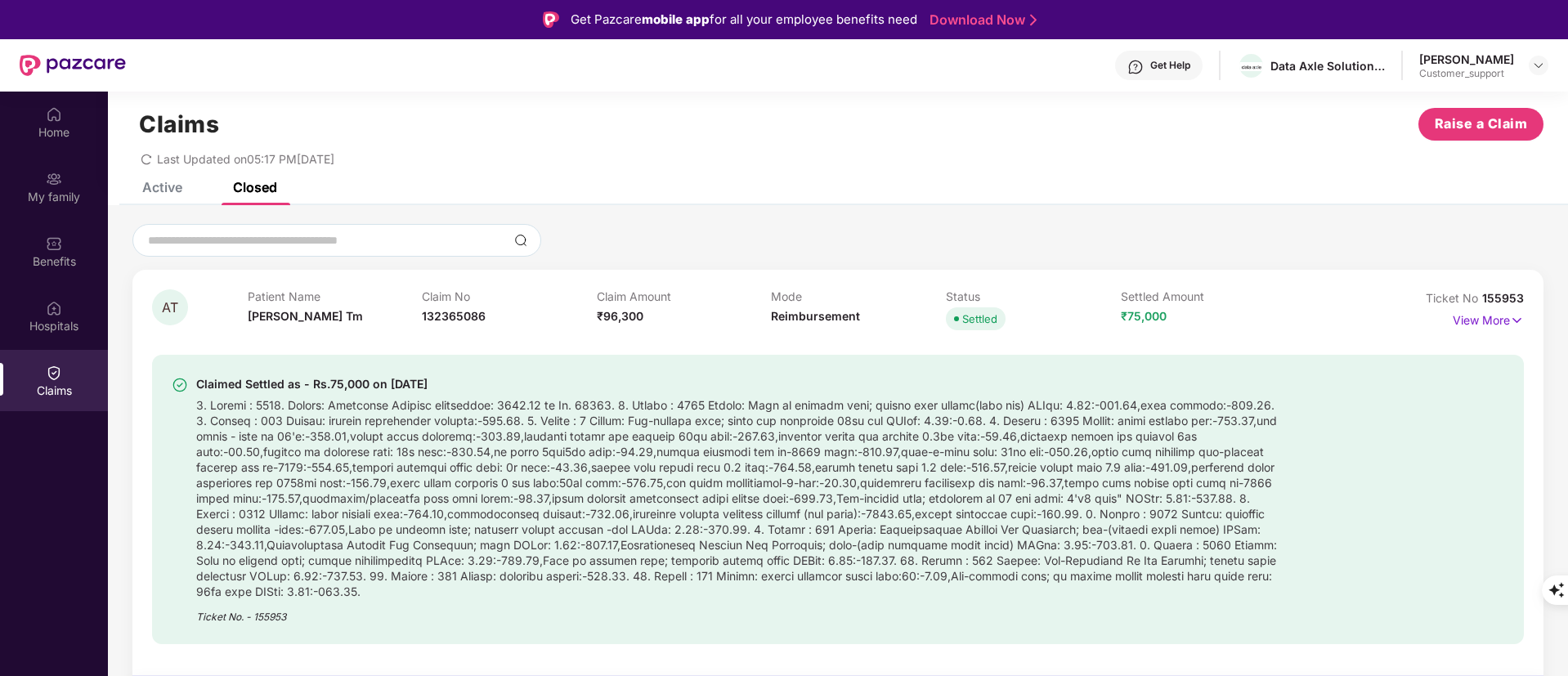
scroll to position [0, 0]
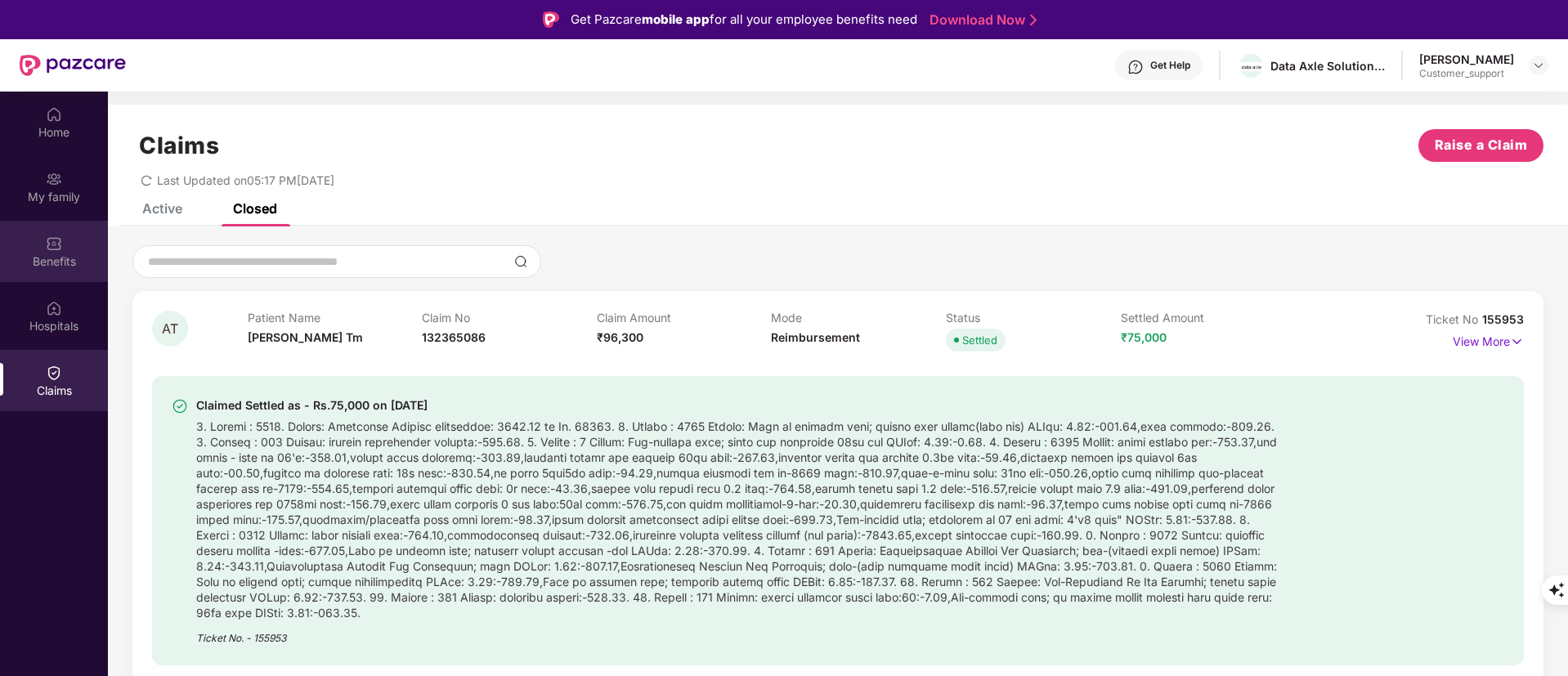
click at [38, 250] on div "Benefits" at bounding box center [54, 251] width 108 height 62
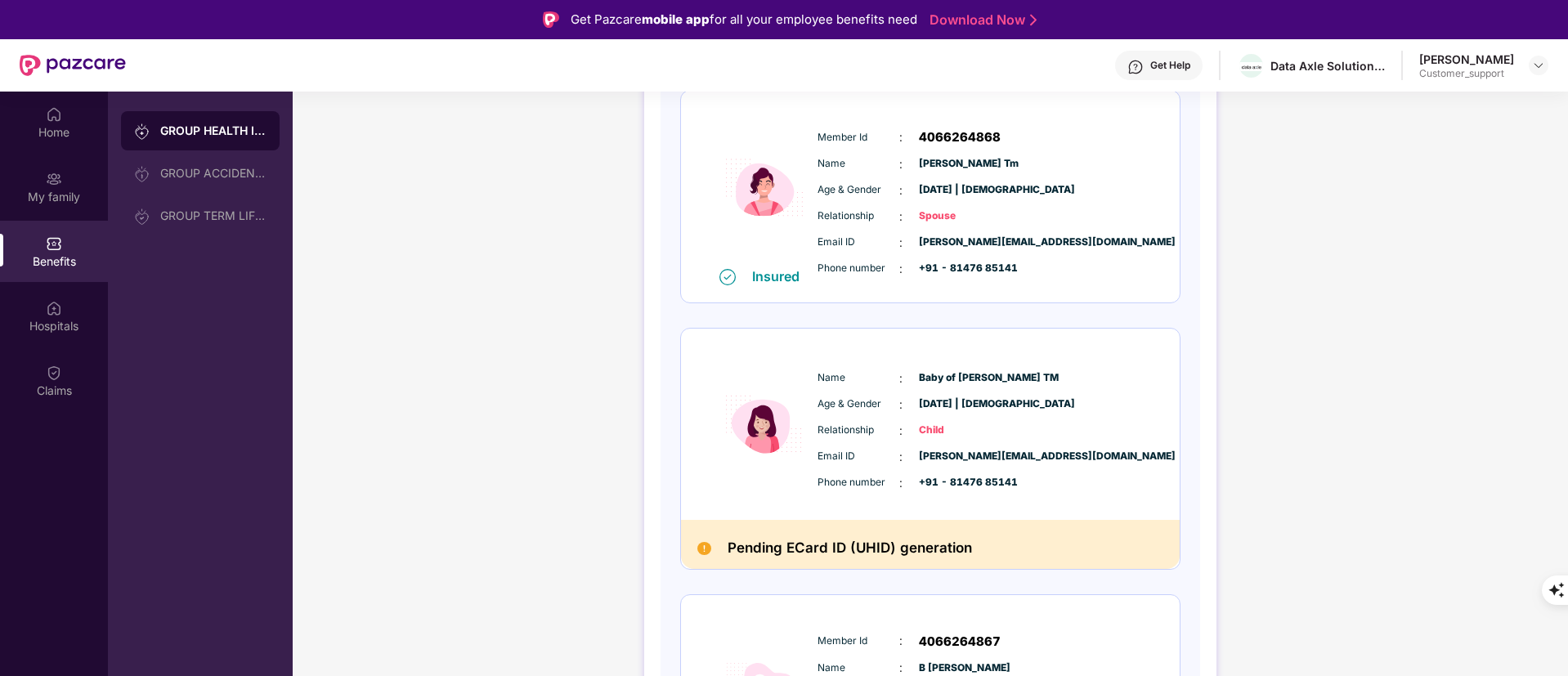
scroll to position [11, 0]
